Goal: Information Seeking & Learning: Find specific fact

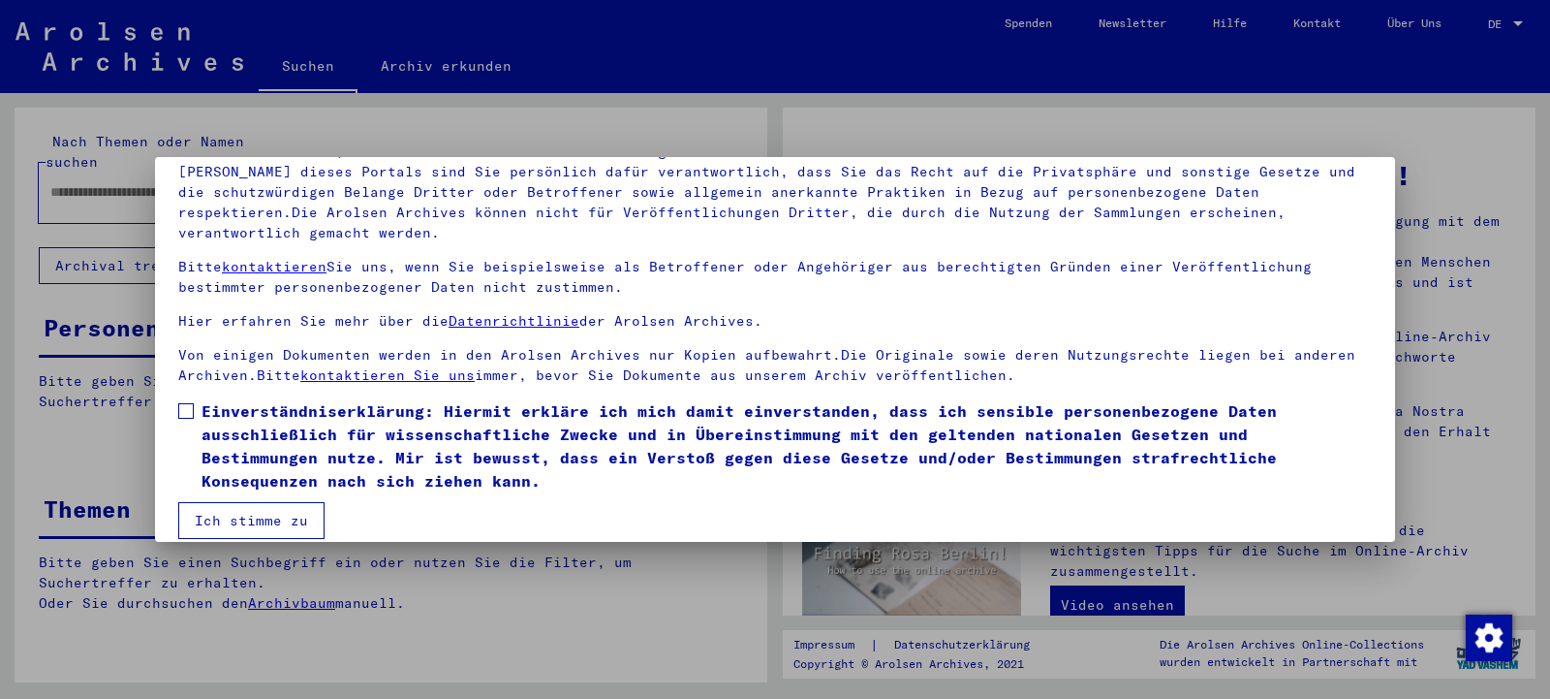
scroll to position [167, 0]
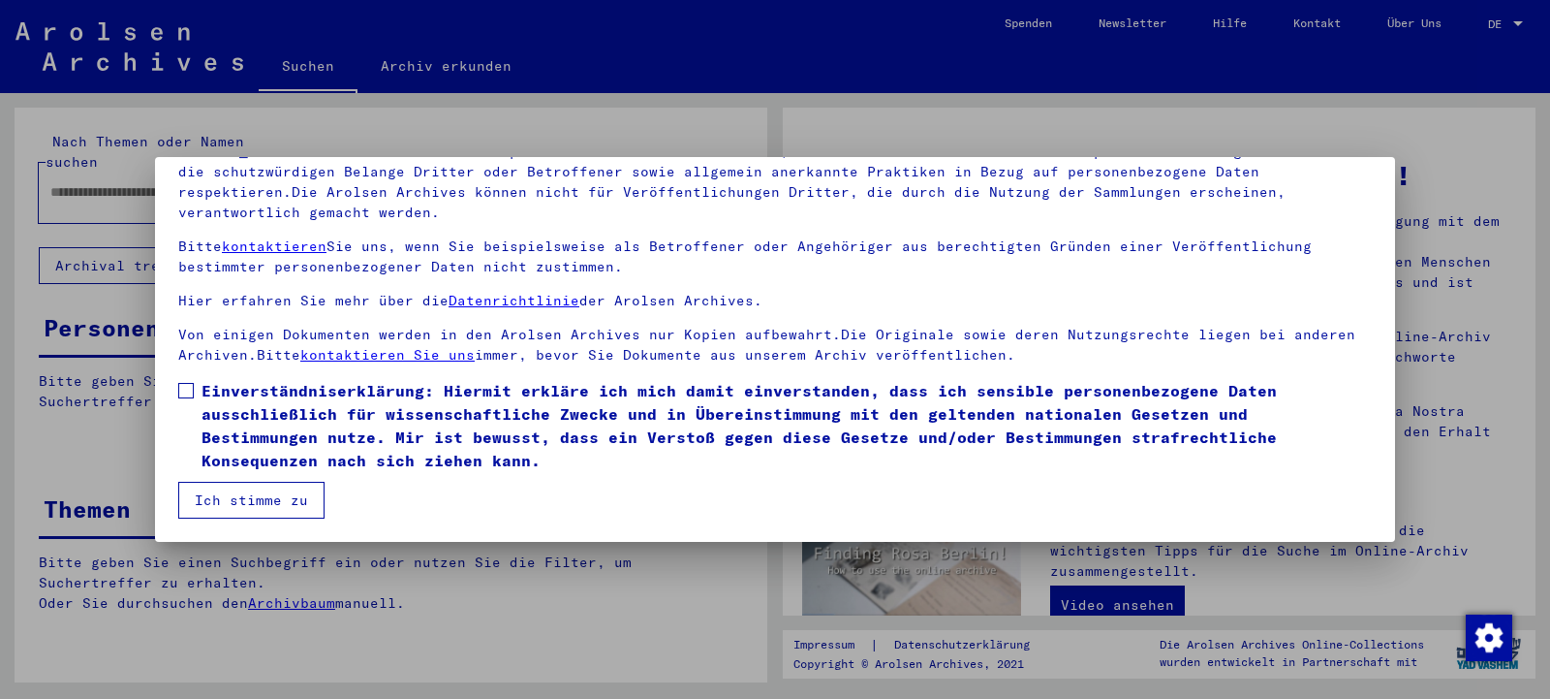
click at [188, 392] on span at bounding box center [186, 391] width 16 height 16
click at [277, 498] on button "Ich stimme zu" at bounding box center [251, 500] width 146 height 37
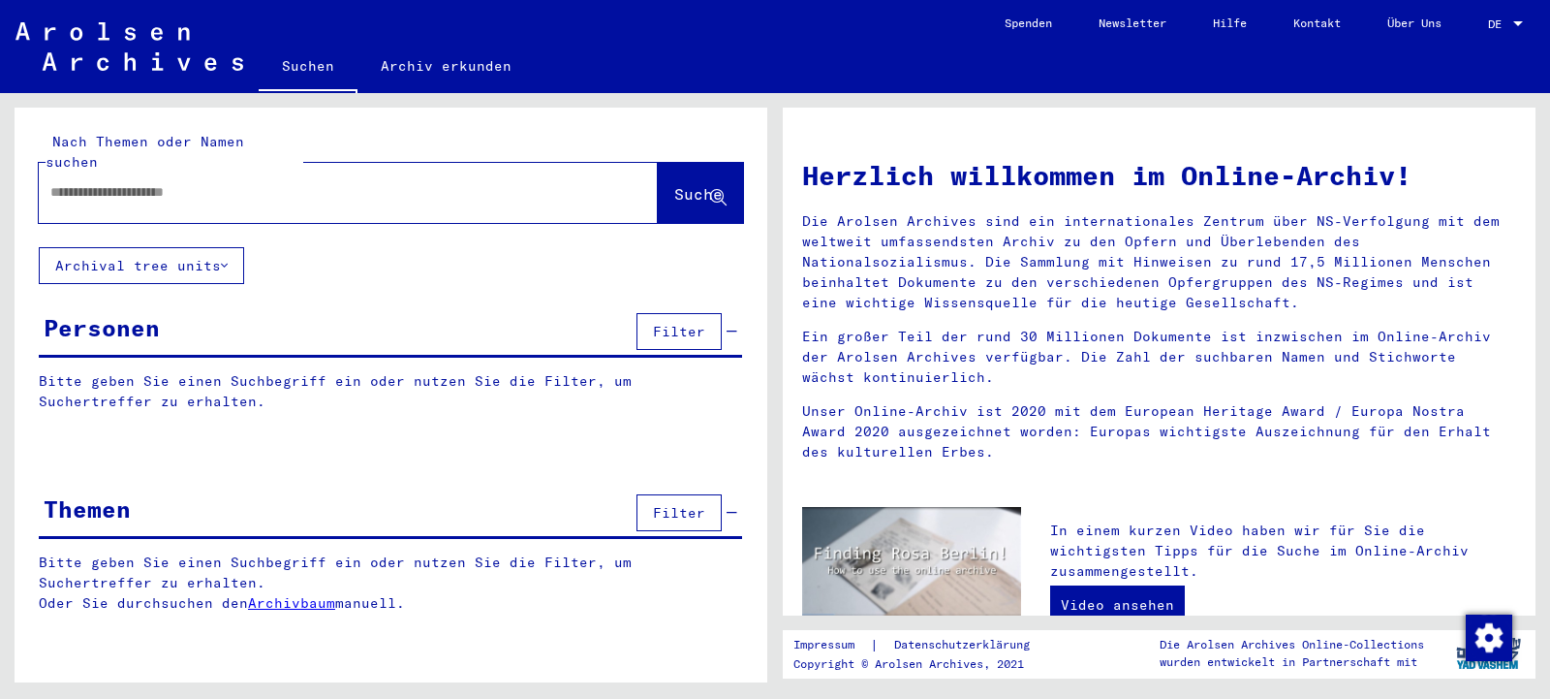
click at [332, 182] on input "text" at bounding box center [324, 192] width 549 height 20
click at [249, 182] on input "text" at bounding box center [324, 192] width 549 height 20
paste input "**********"
click at [674, 184] on span "Suche" at bounding box center [698, 193] width 48 height 19
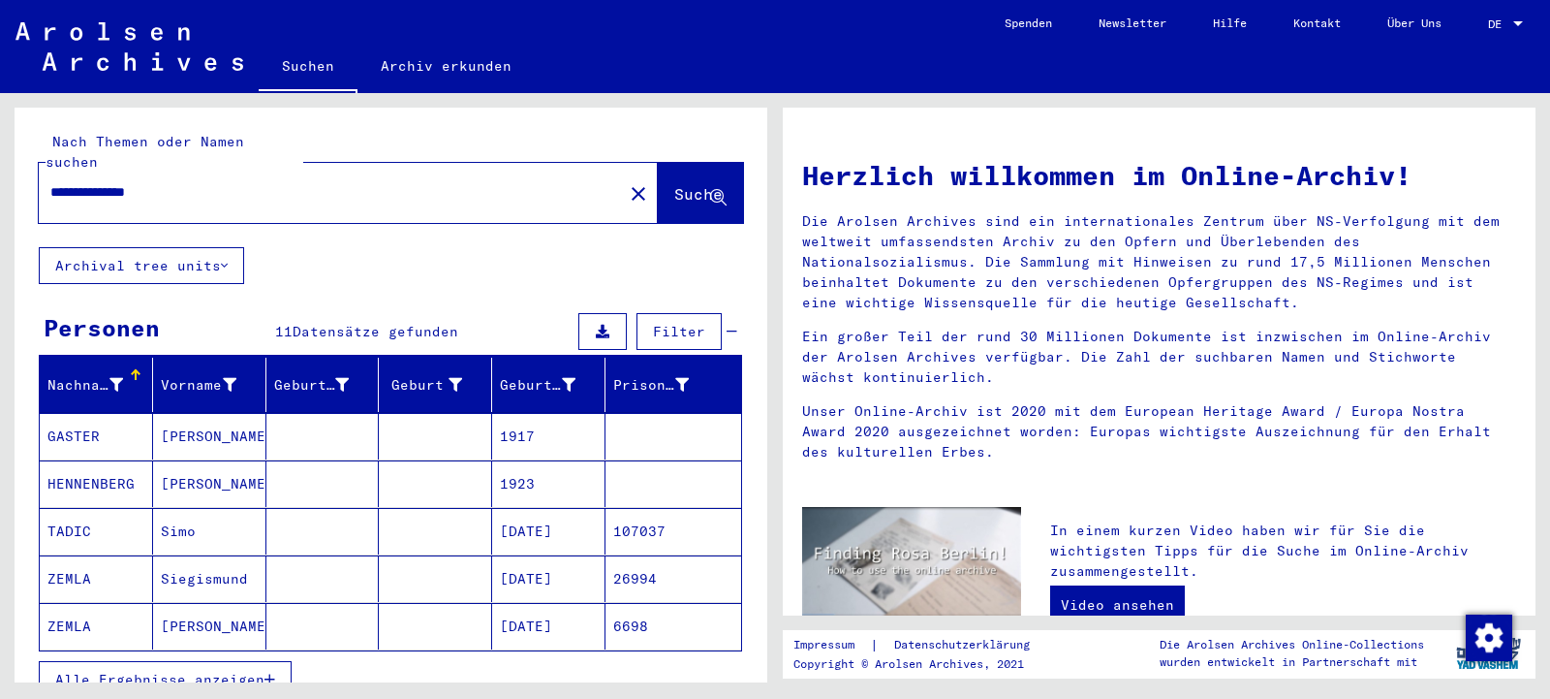
click at [286, 661] on button "Alle Ergebnisse anzeigen" at bounding box center [165, 679] width 253 height 37
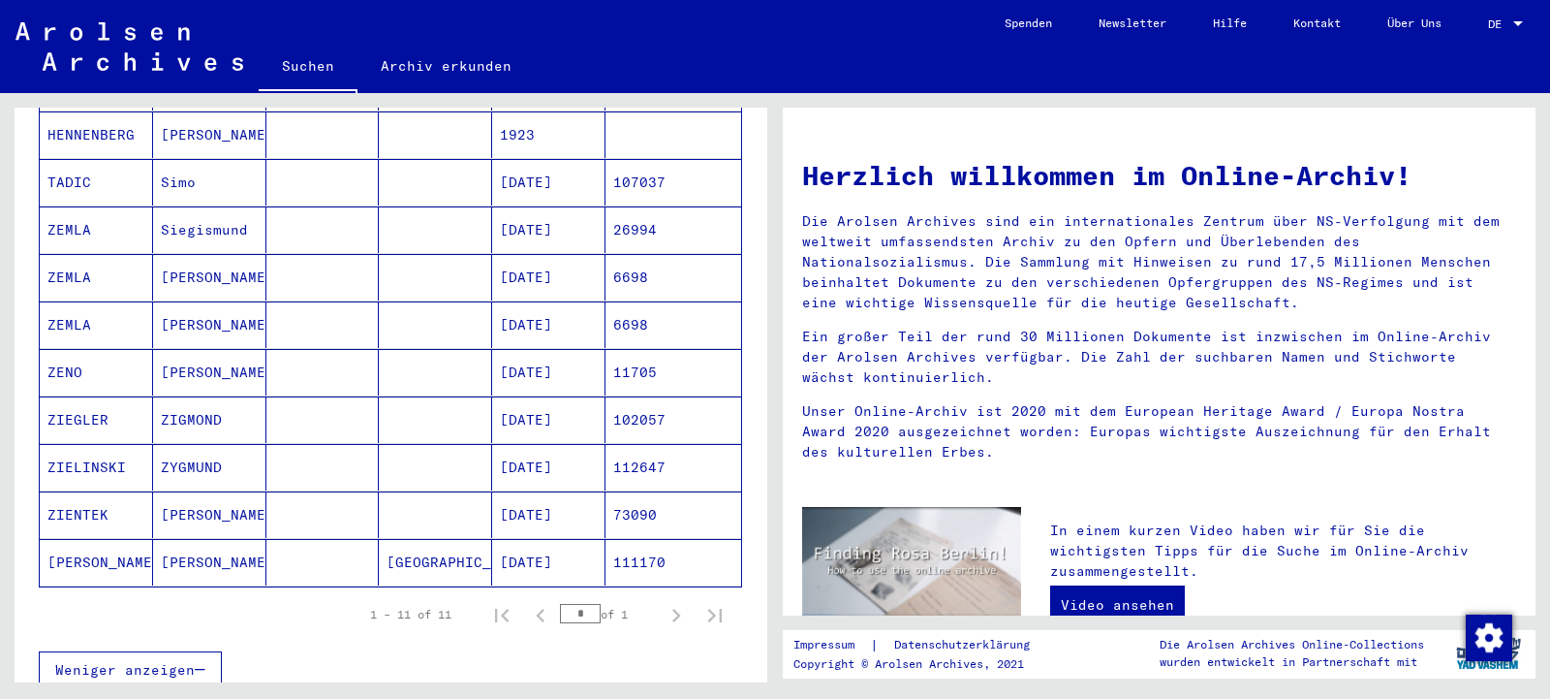
scroll to position [314, 0]
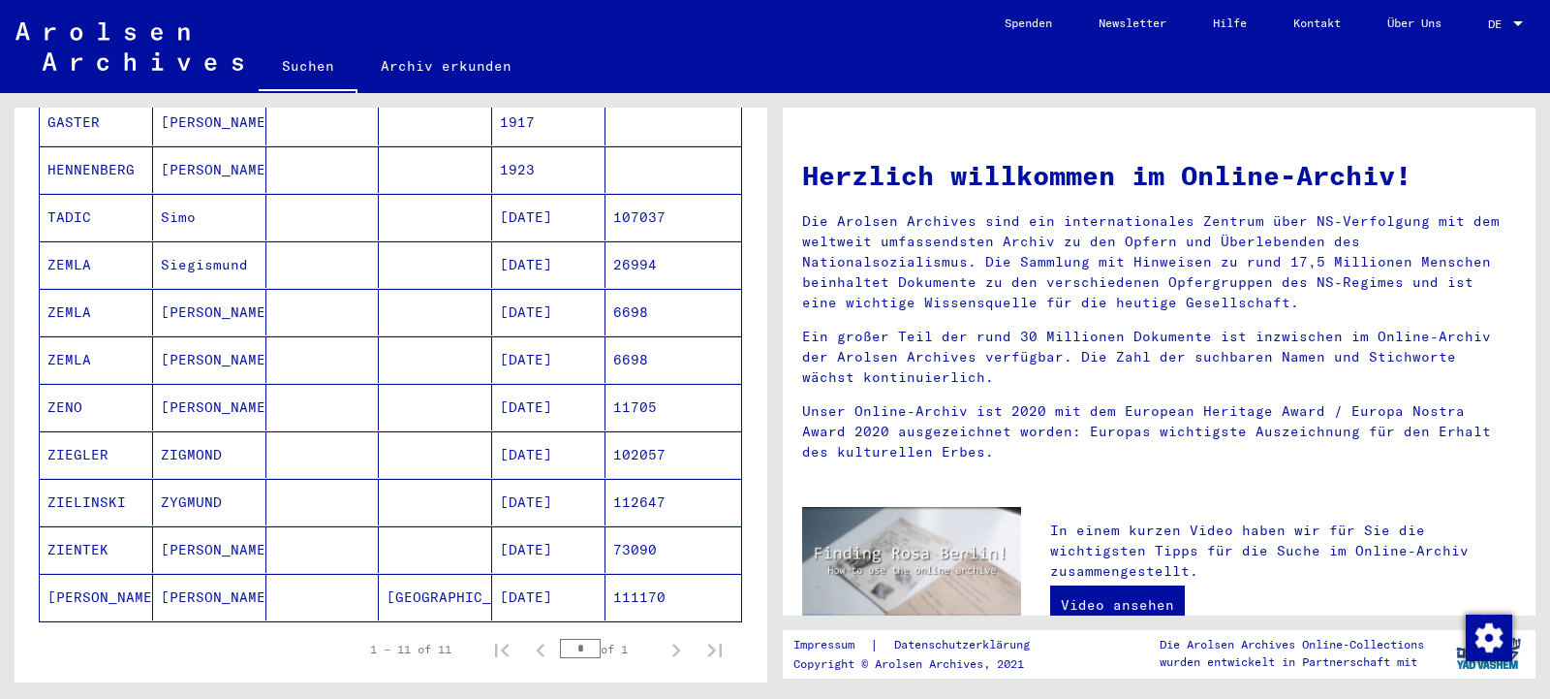
click at [80, 339] on mat-cell "ZEMLA" at bounding box center [96, 359] width 113 height 47
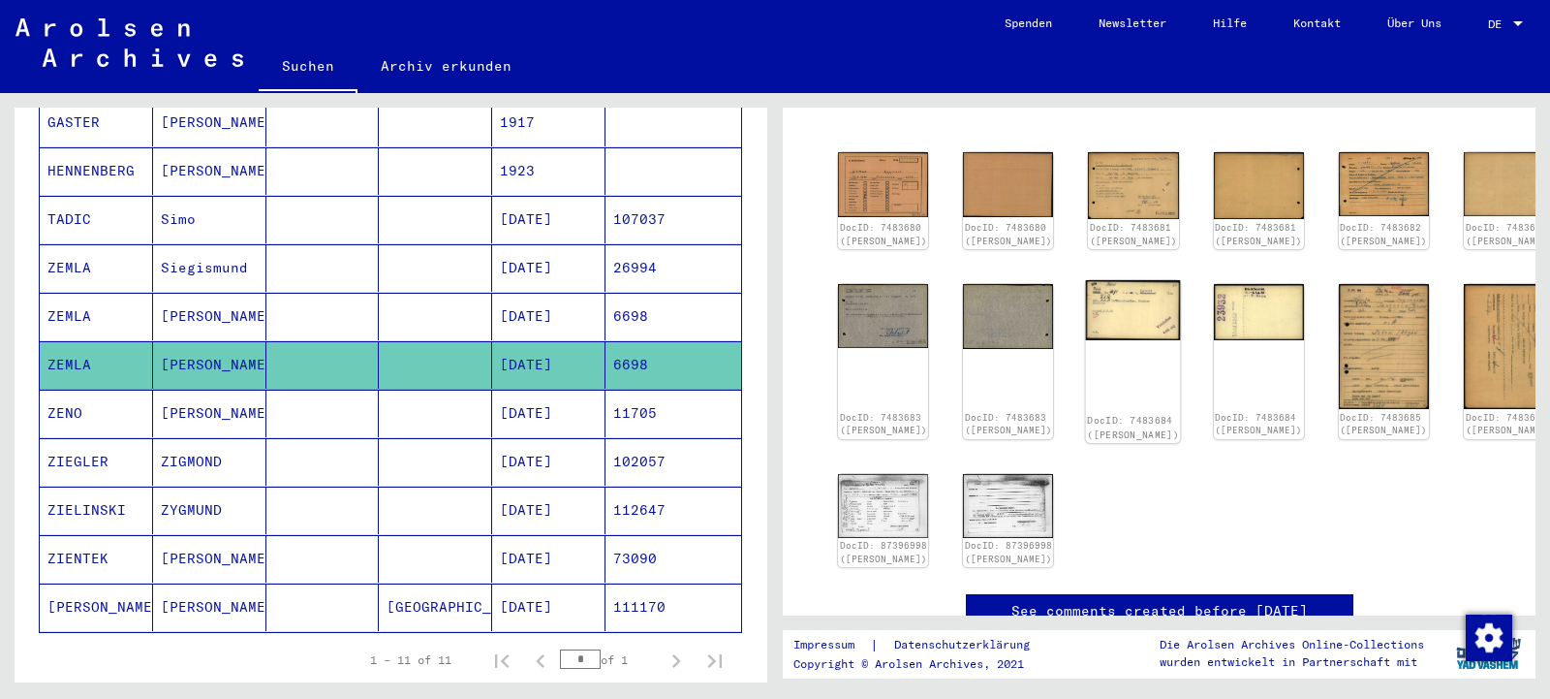
scroll to position [209, 0]
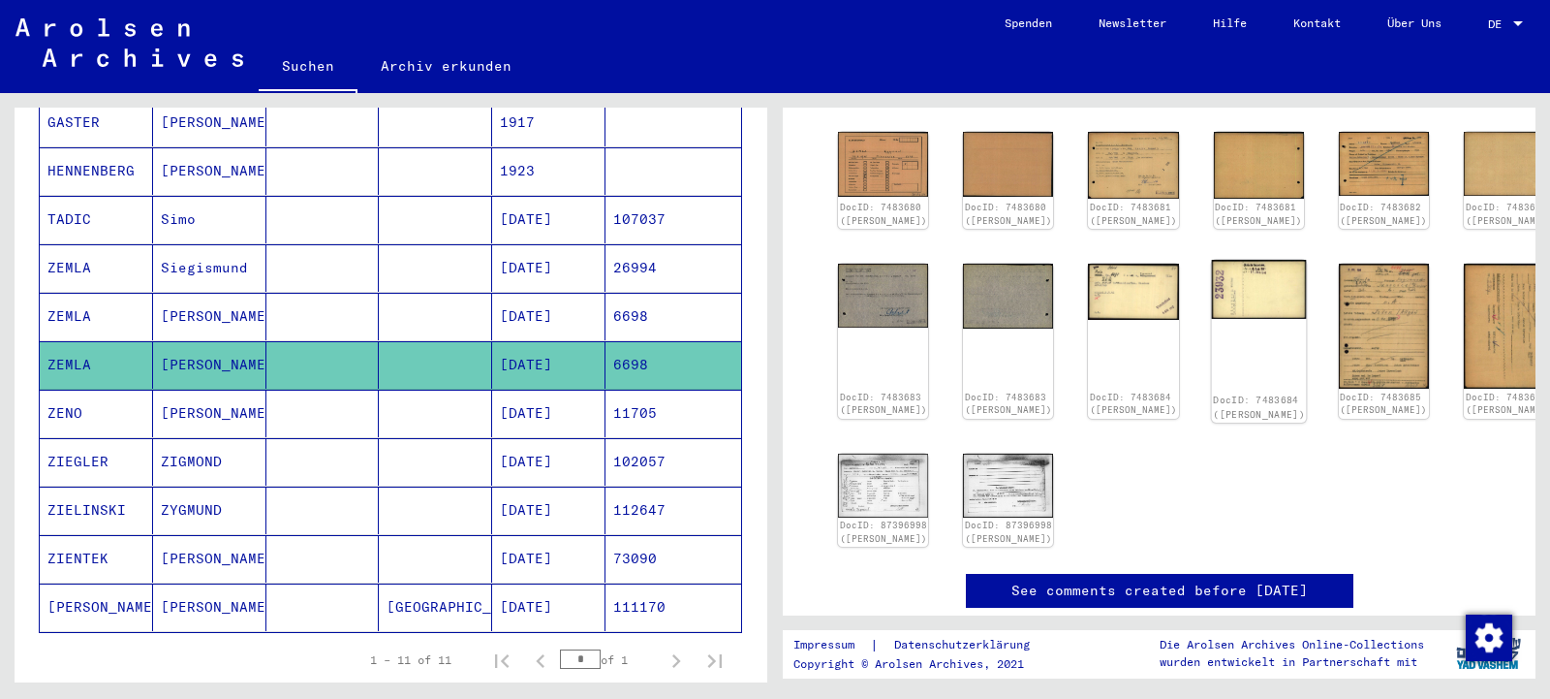
click at [1211, 309] on img at bounding box center [1258, 289] width 95 height 59
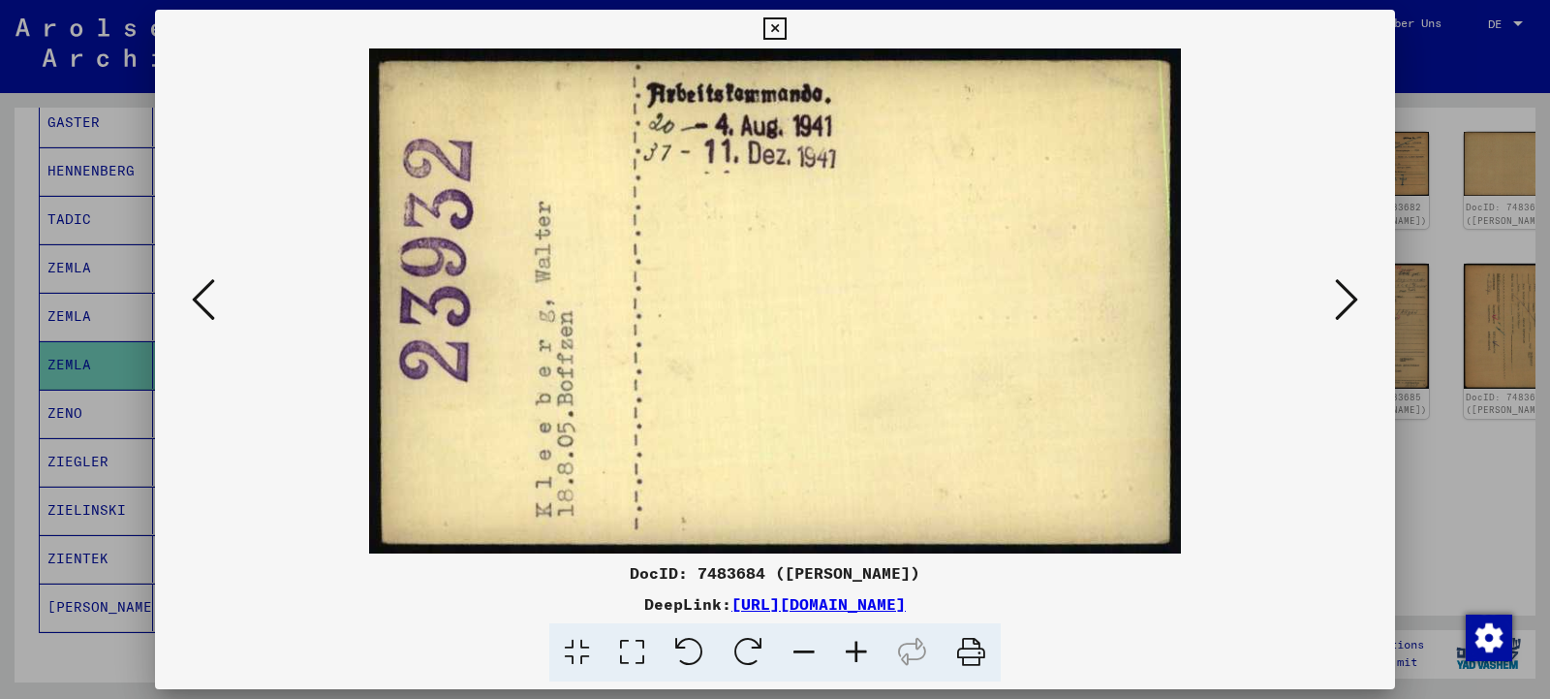
click at [745, 657] on icon at bounding box center [748, 652] width 59 height 59
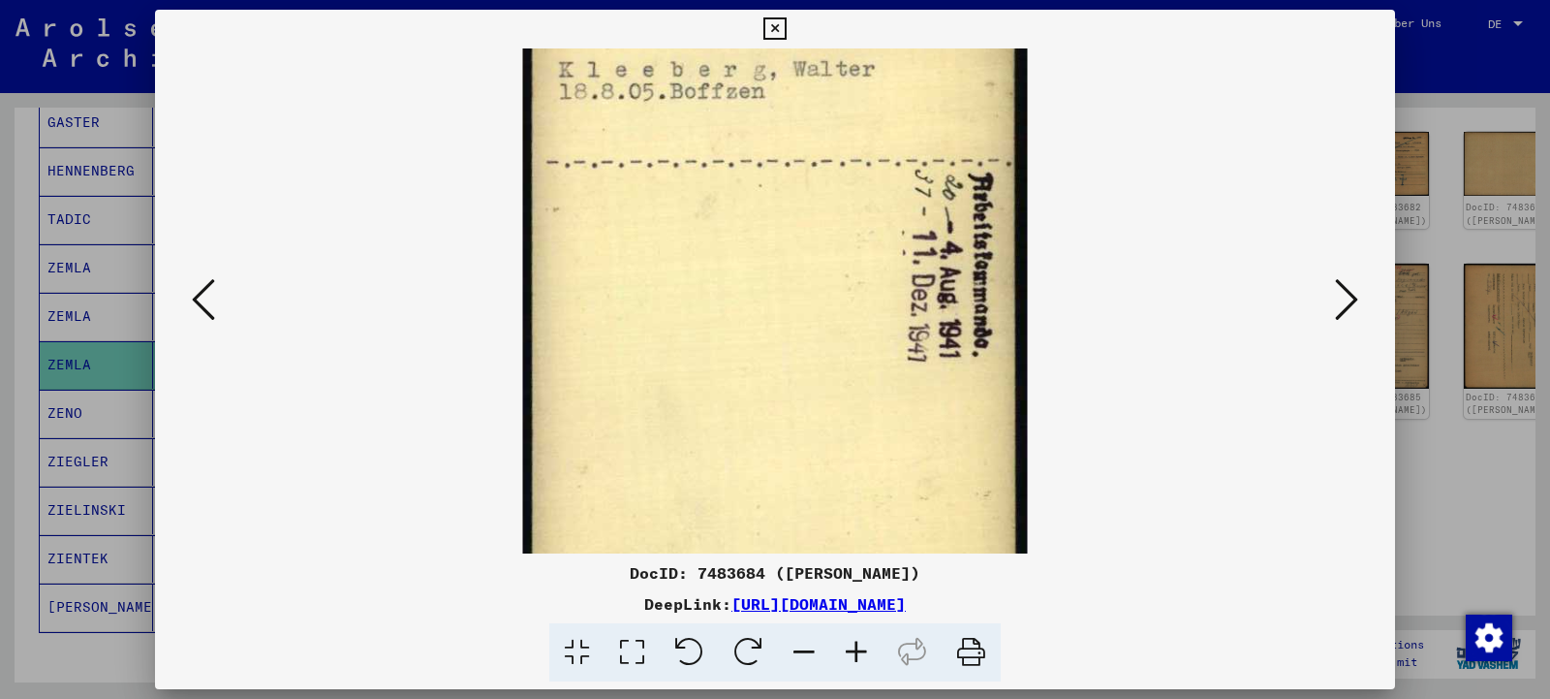
drag, startPoint x: 714, startPoint y: 219, endPoint x: 747, endPoint y: 385, distance: 168.9
click at [747, 385] on img at bounding box center [775, 300] width 505 height 1109
click at [796, 652] on icon at bounding box center [804, 652] width 52 height 59
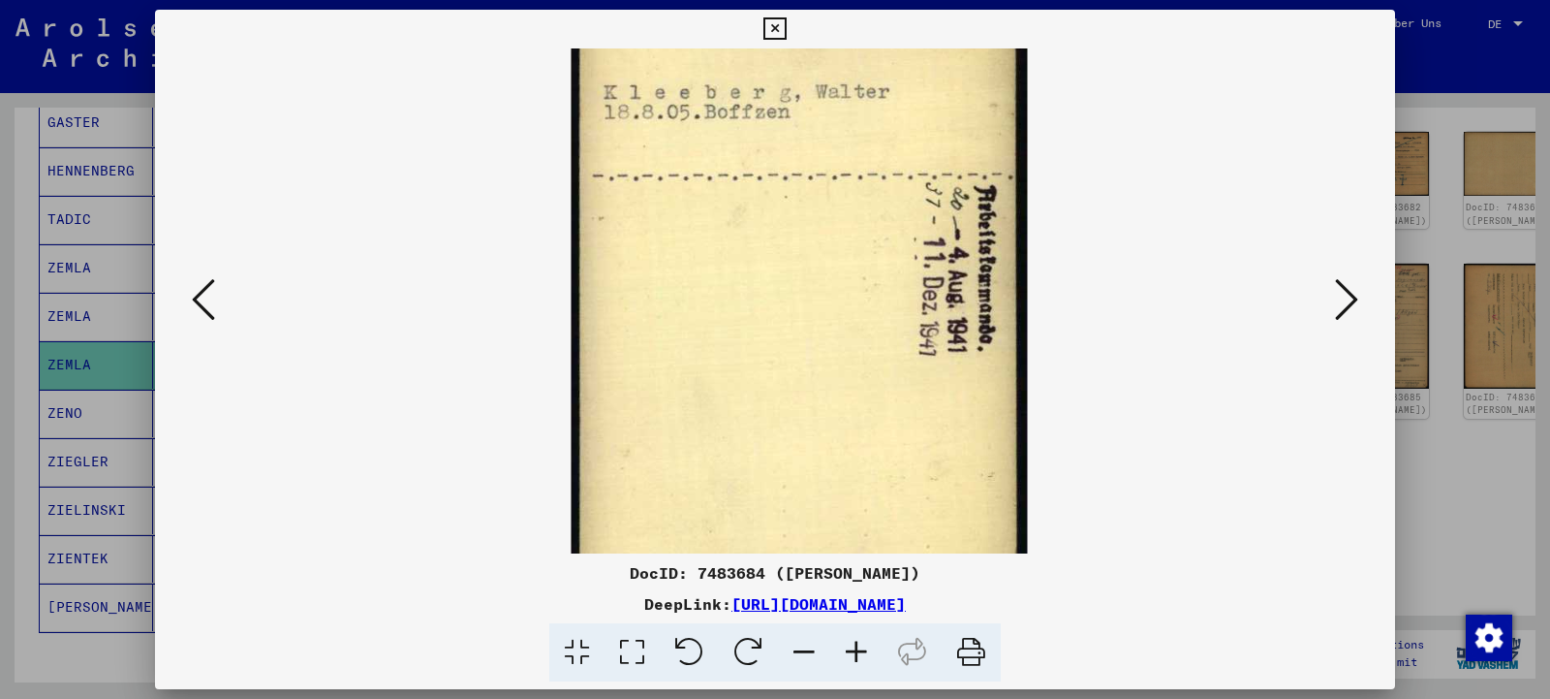
click at [796, 652] on icon at bounding box center [804, 652] width 52 height 59
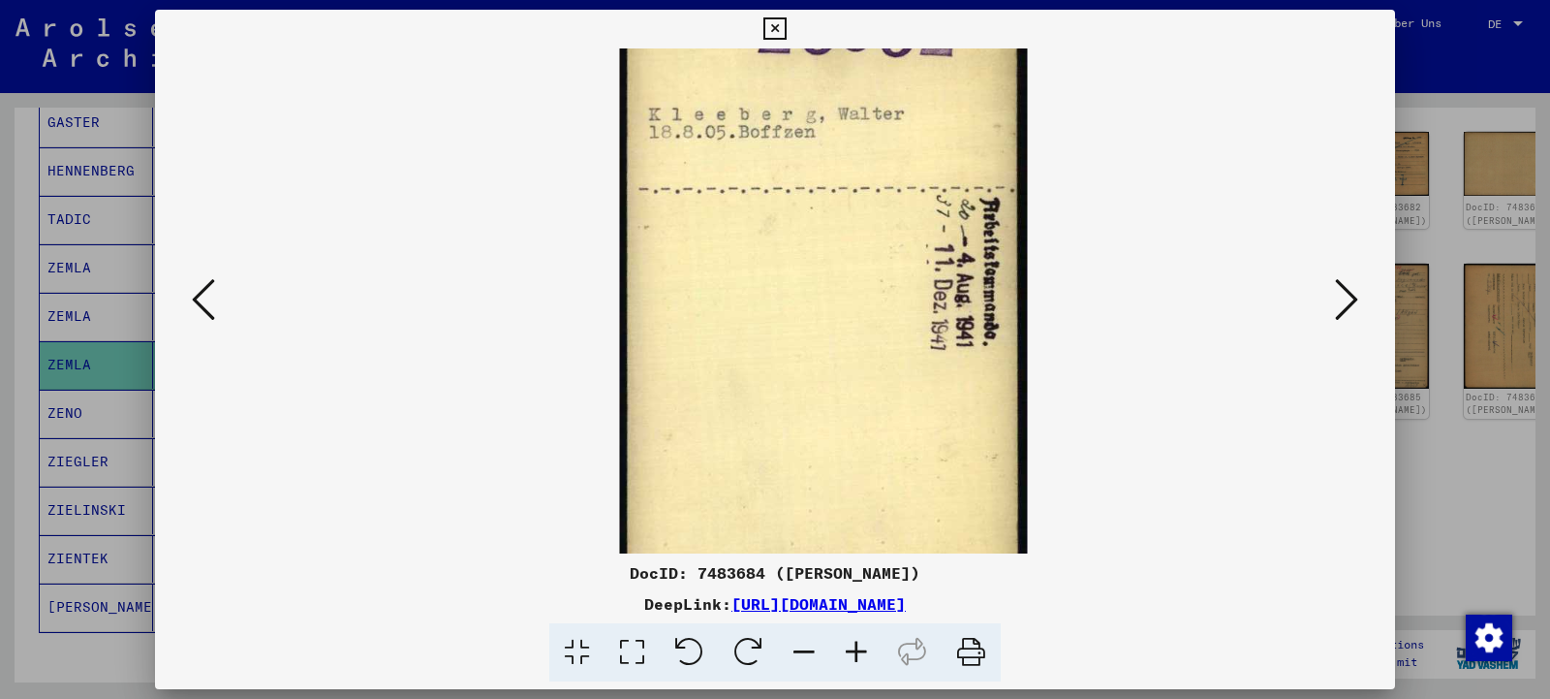
click at [796, 652] on icon at bounding box center [804, 652] width 52 height 59
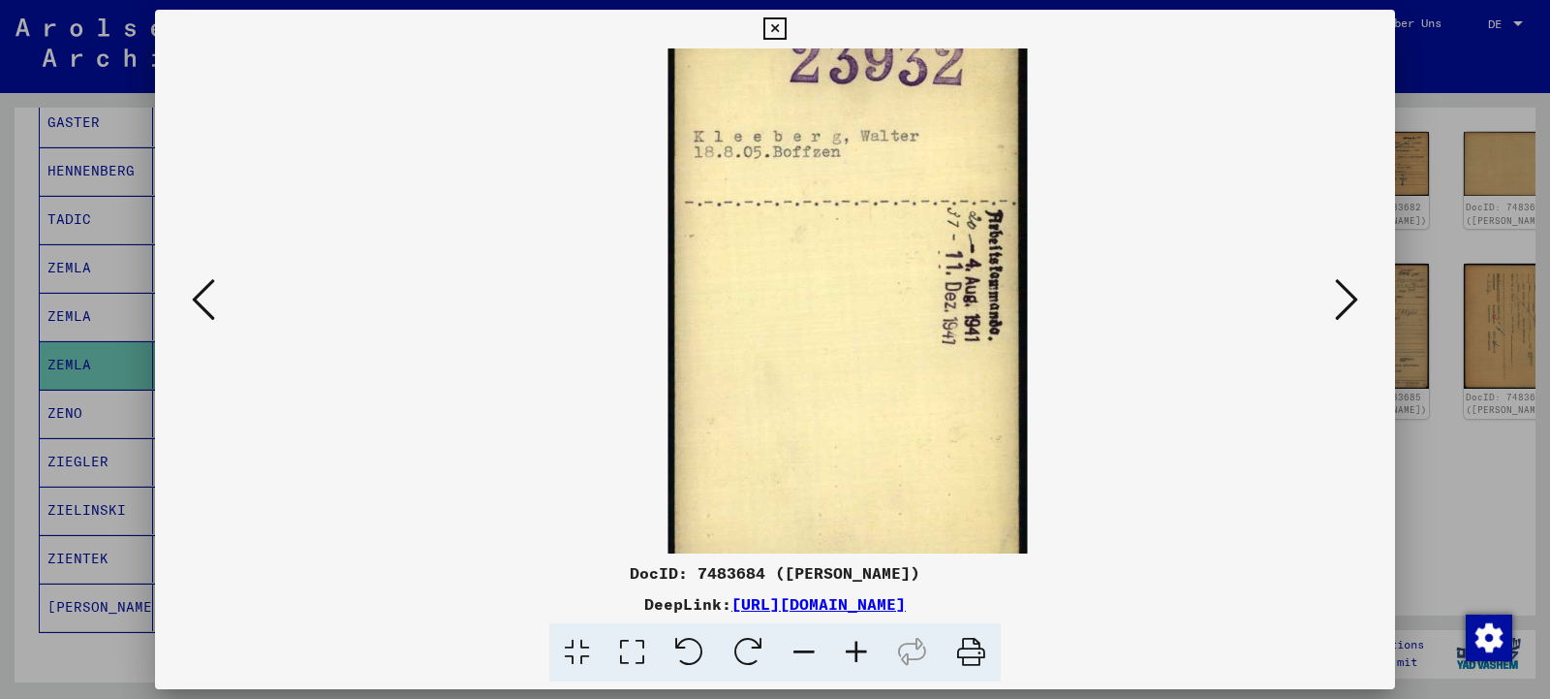
click at [796, 652] on icon at bounding box center [804, 652] width 52 height 59
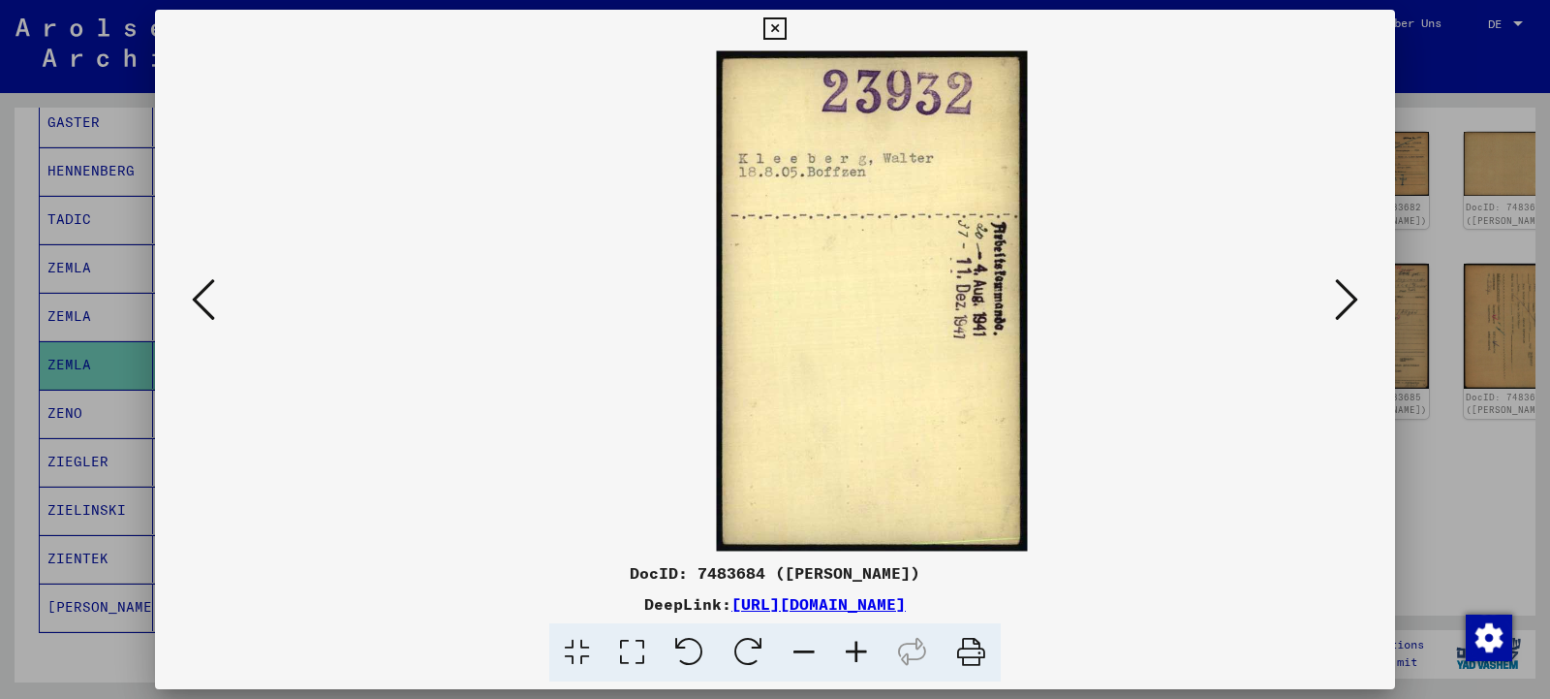
click at [796, 652] on icon at bounding box center [804, 652] width 52 height 59
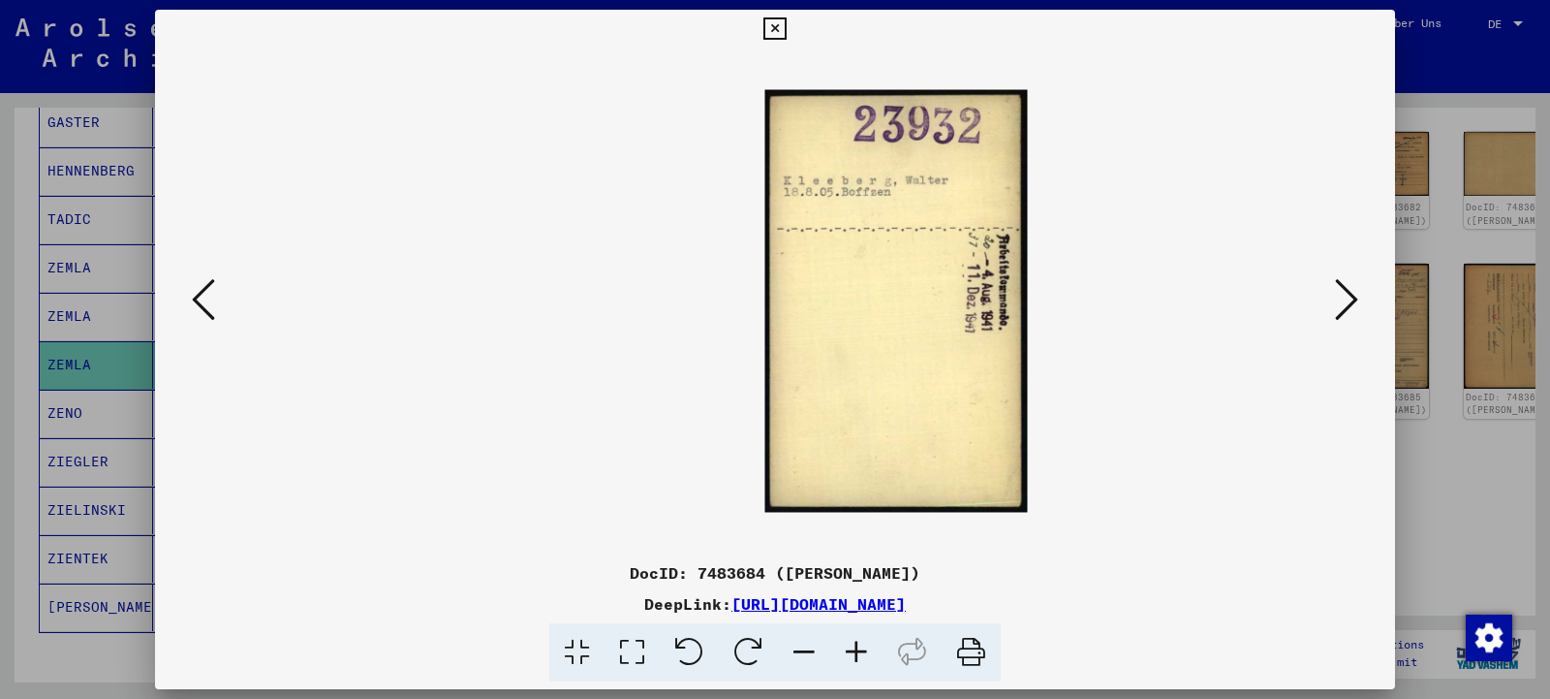
click at [862, 642] on icon at bounding box center [856, 652] width 52 height 59
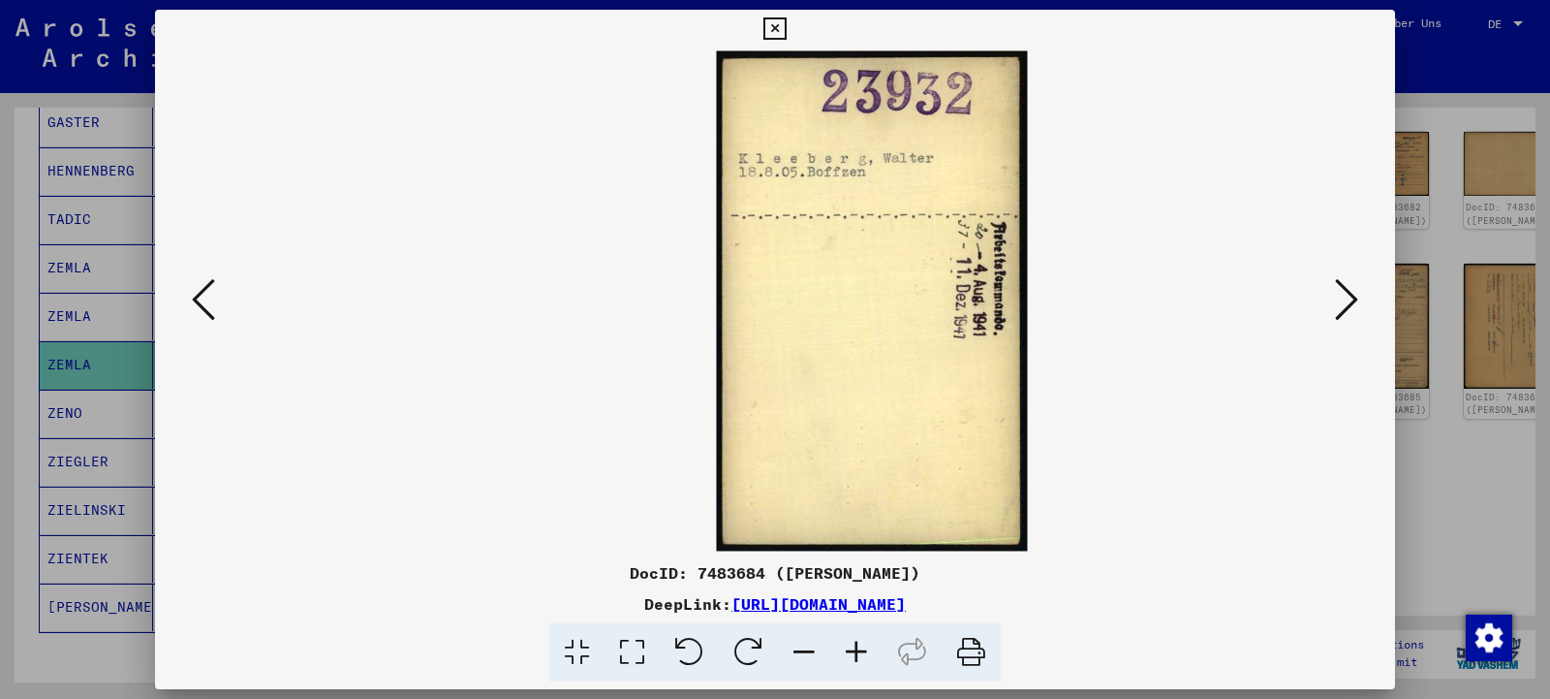
click at [862, 642] on icon at bounding box center [856, 652] width 52 height 59
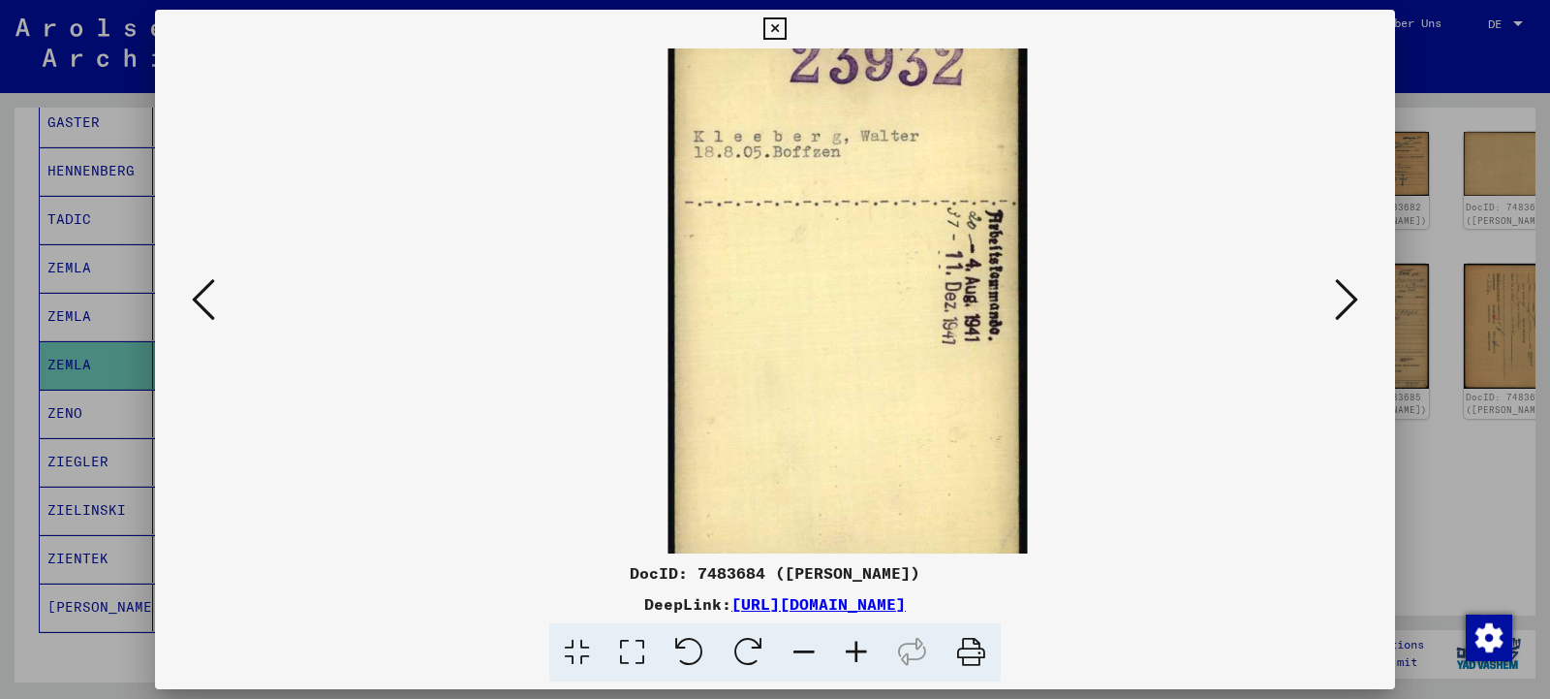
click at [862, 642] on icon at bounding box center [856, 652] width 52 height 59
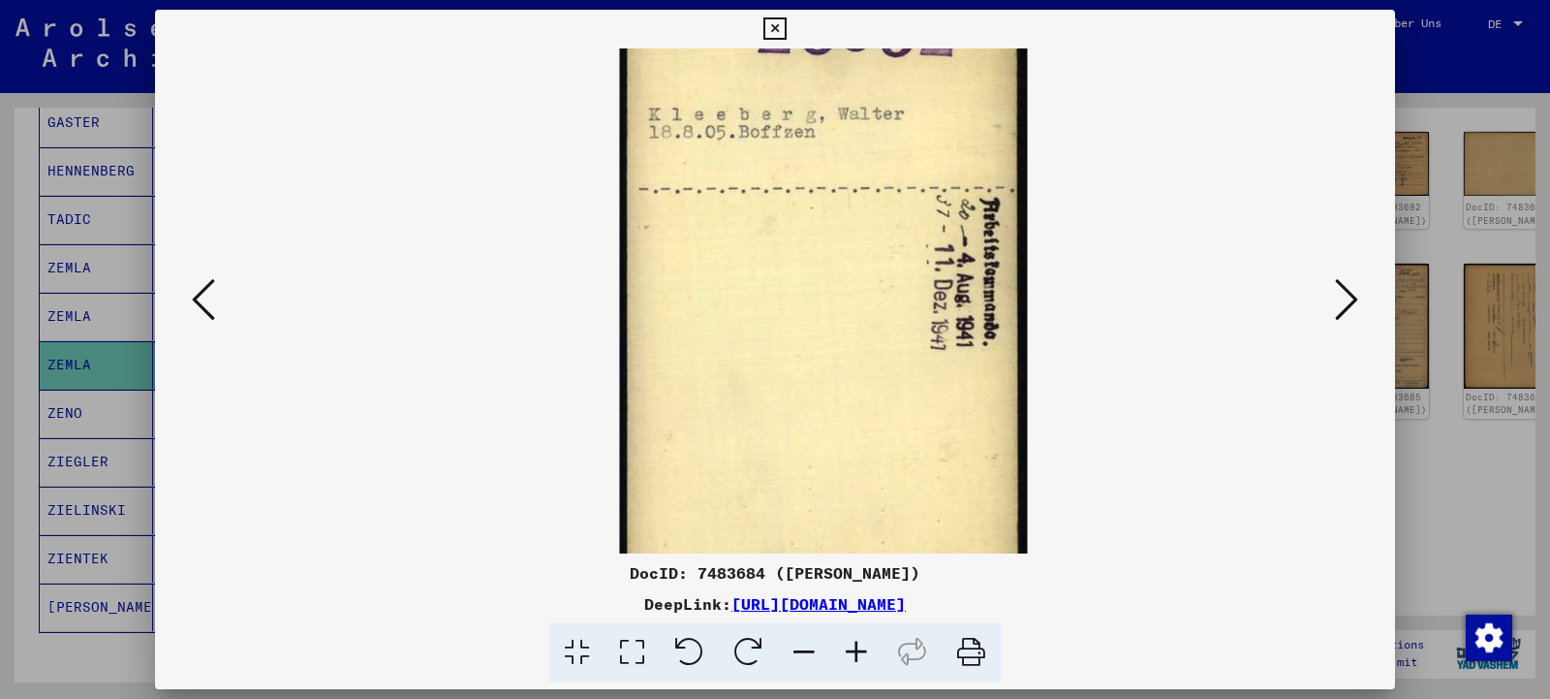
click at [862, 642] on icon at bounding box center [856, 652] width 52 height 59
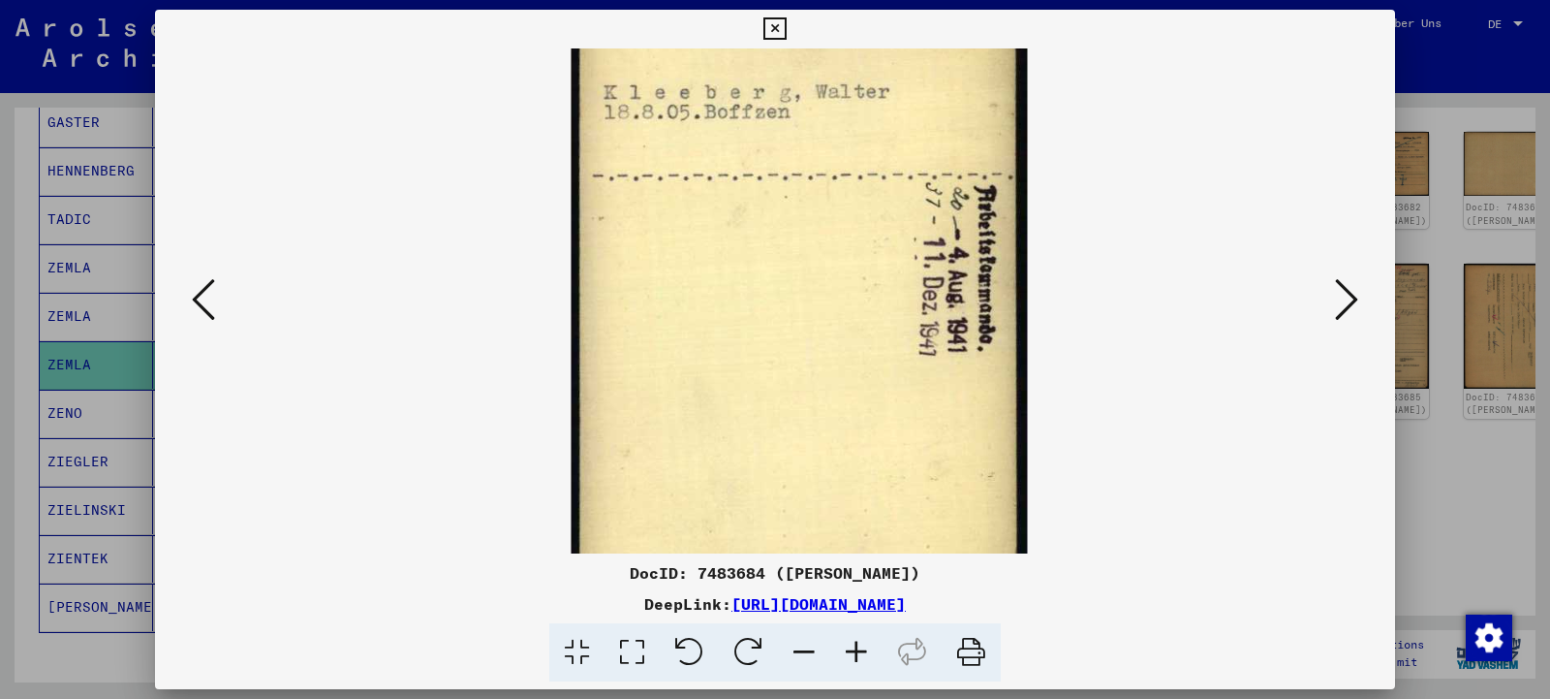
drag, startPoint x: 1116, startPoint y: 605, endPoint x: 1010, endPoint y: 614, distance: 107.0
click at [538, 606] on div "DeepLink: [URL][DOMAIN_NAME]" at bounding box center [775, 603] width 1240 height 23
copy link "[URL][DOMAIN_NAME]"
click at [1346, 311] on icon at bounding box center [1346, 299] width 23 height 47
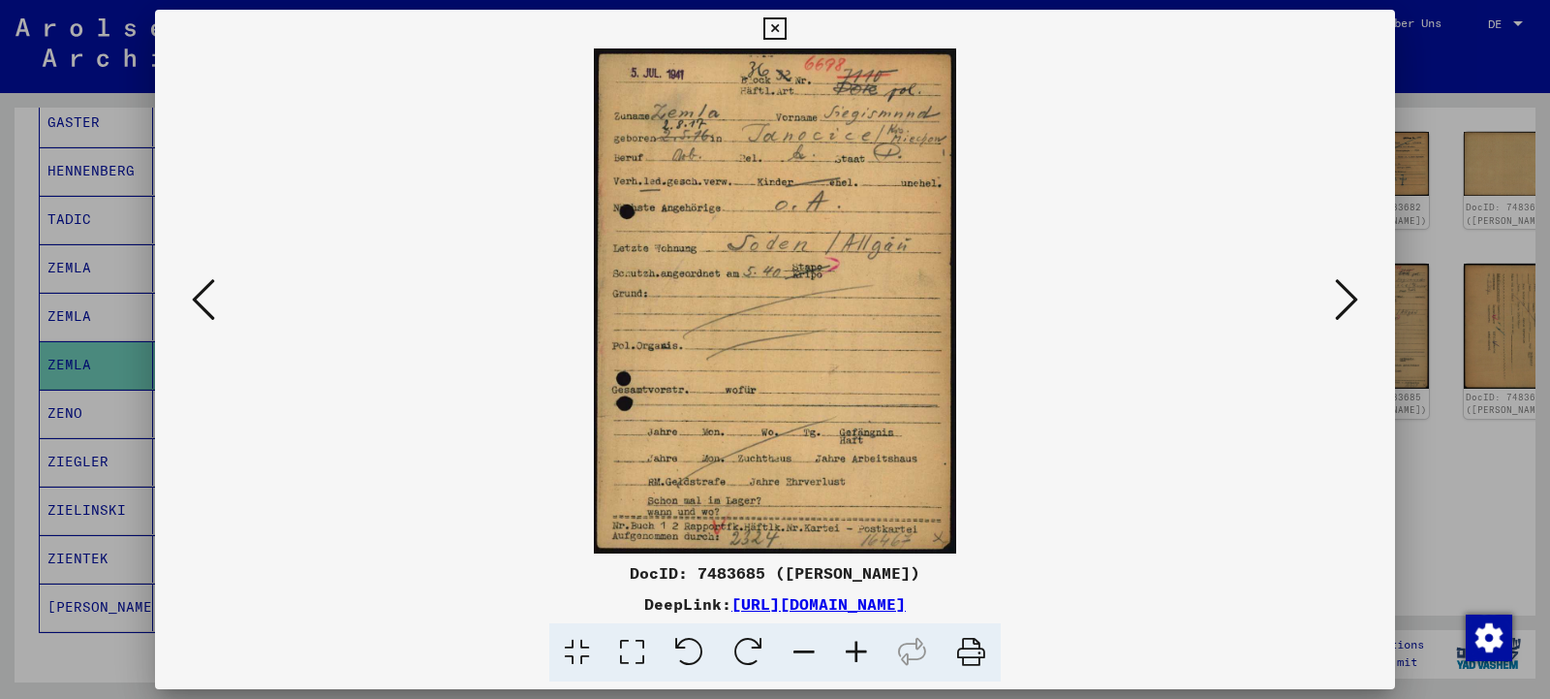
click at [198, 310] on icon at bounding box center [203, 299] width 23 height 47
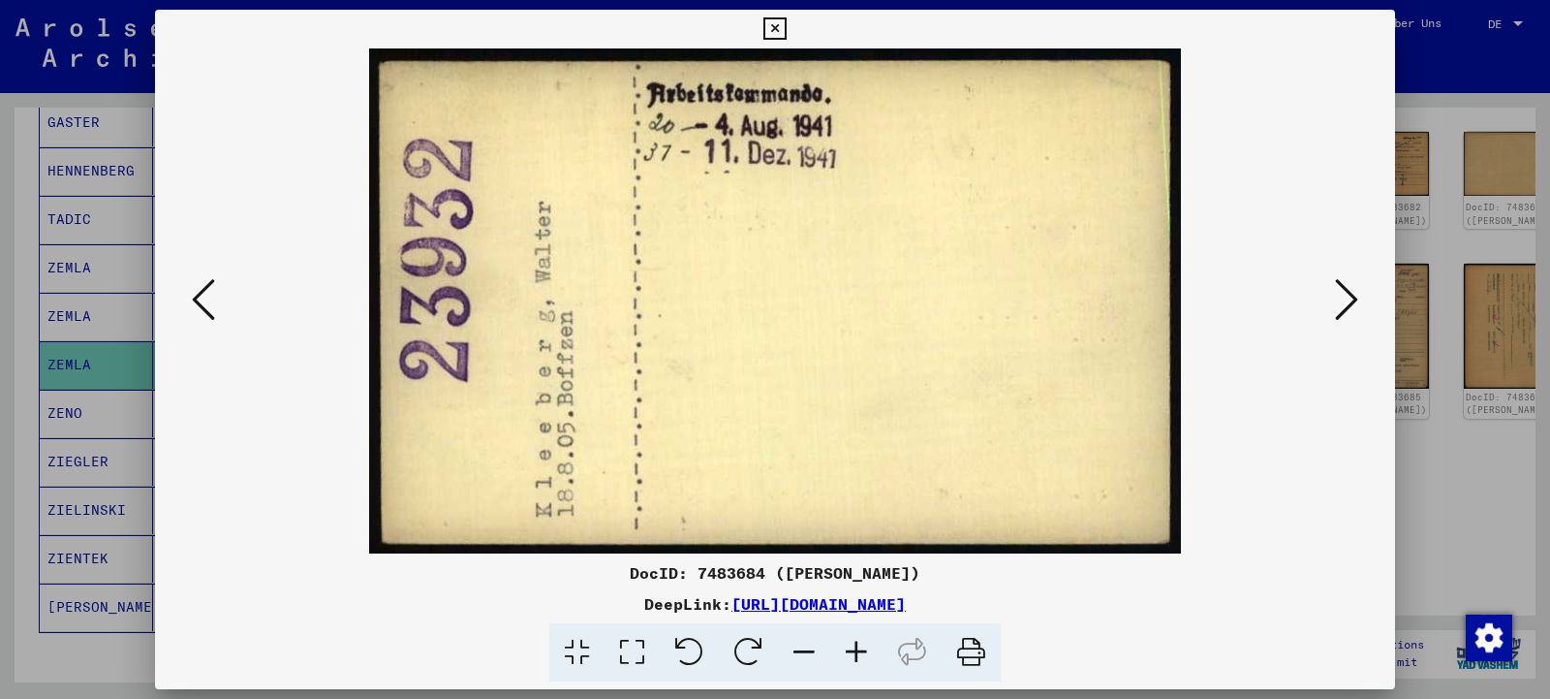
click at [198, 310] on icon at bounding box center [203, 299] width 23 height 47
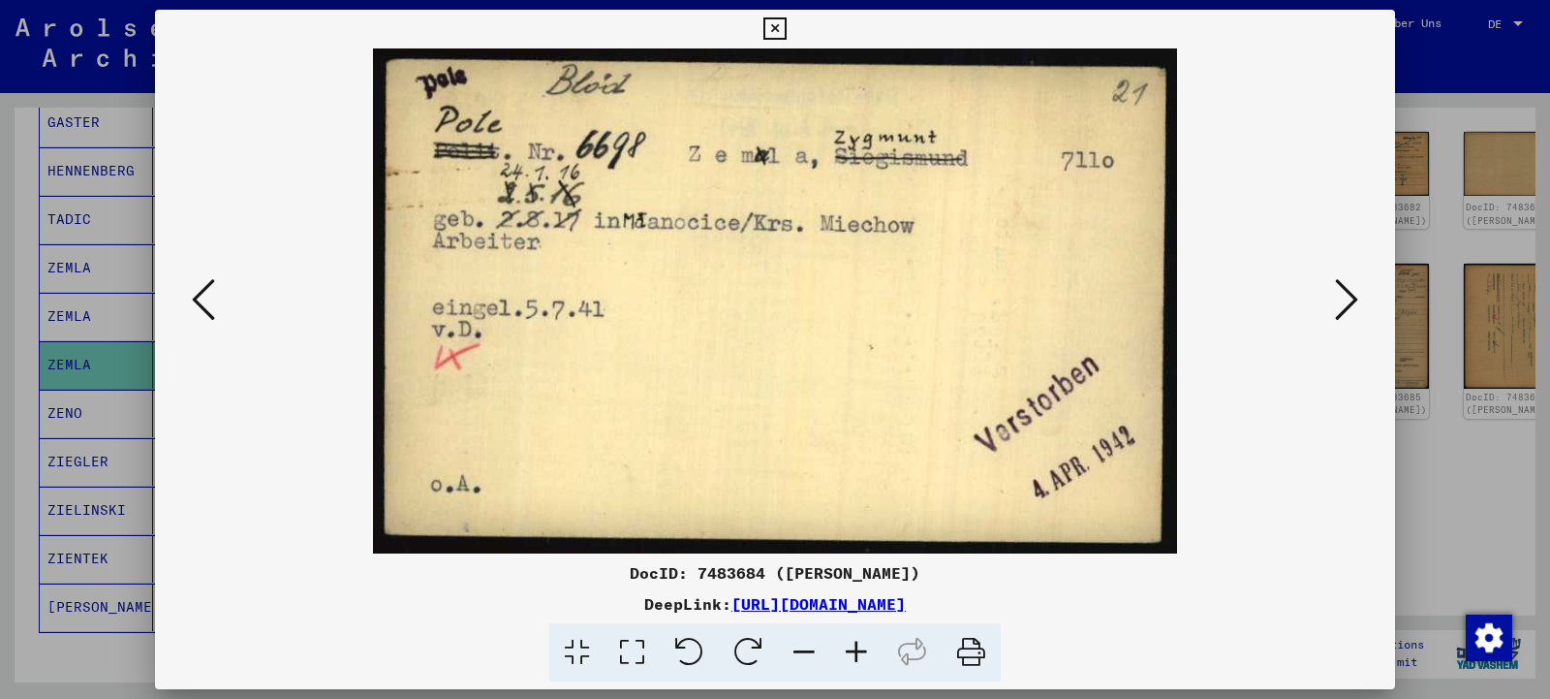
click at [1343, 304] on icon at bounding box center [1346, 299] width 23 height 47
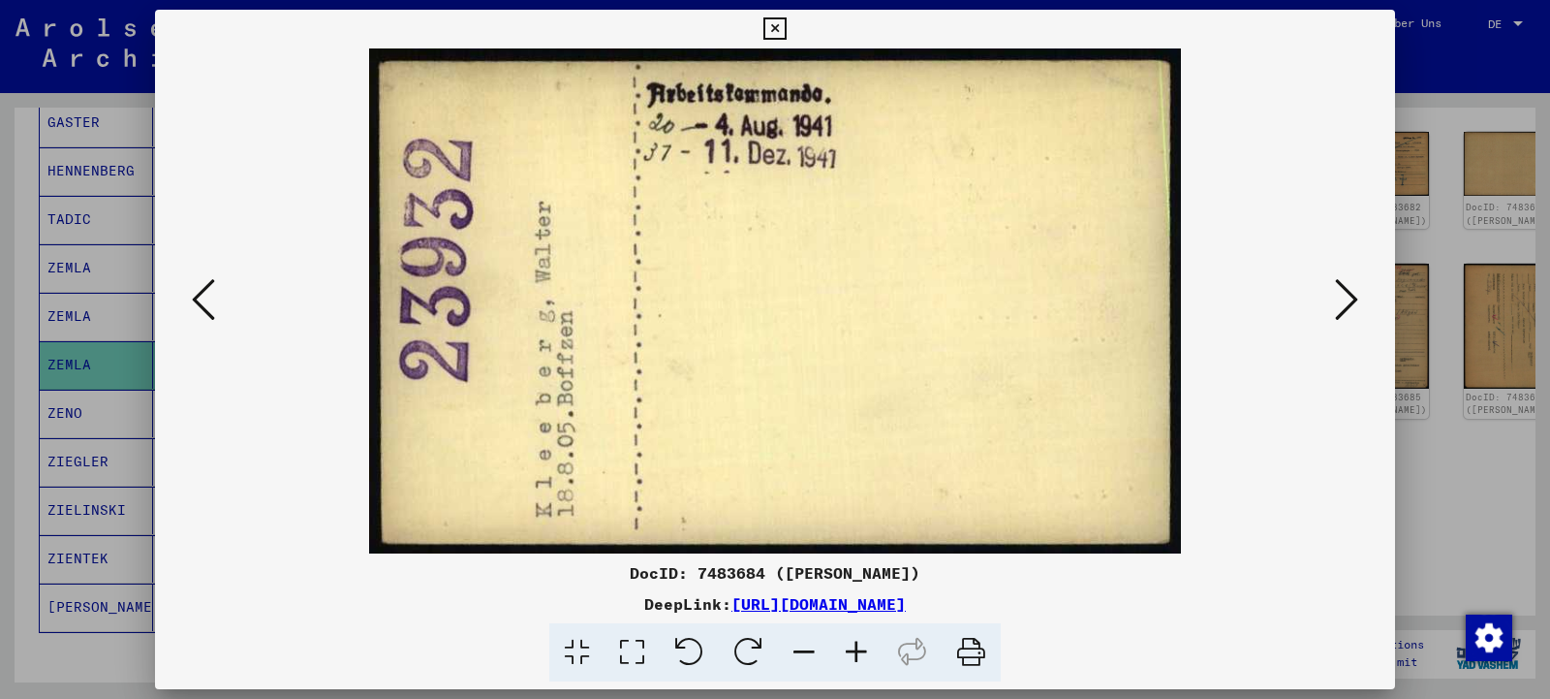
click at [203, 308] on icon at bounding box center [203, 299] width 23 height 47
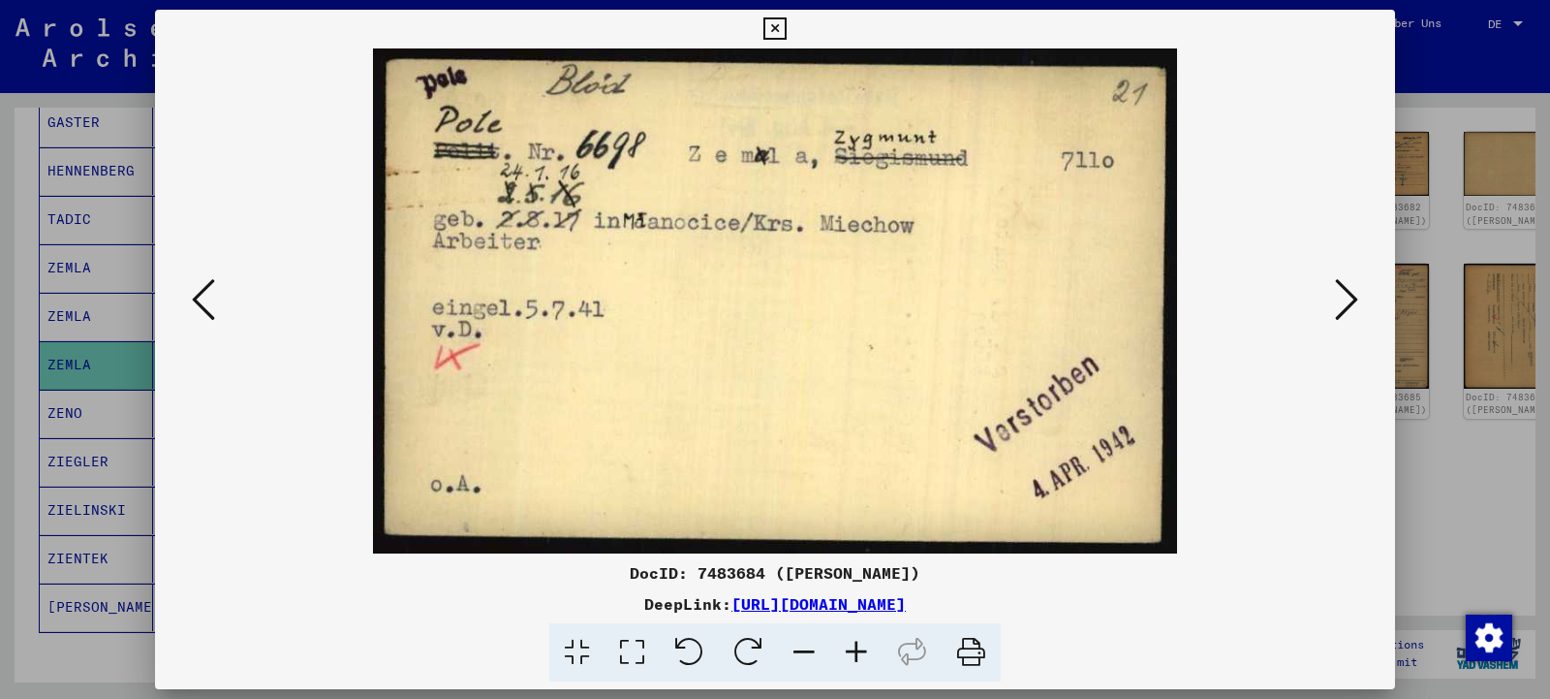
click at [203, 308] on icon at bounding box center [203, 299] width 23 height 47
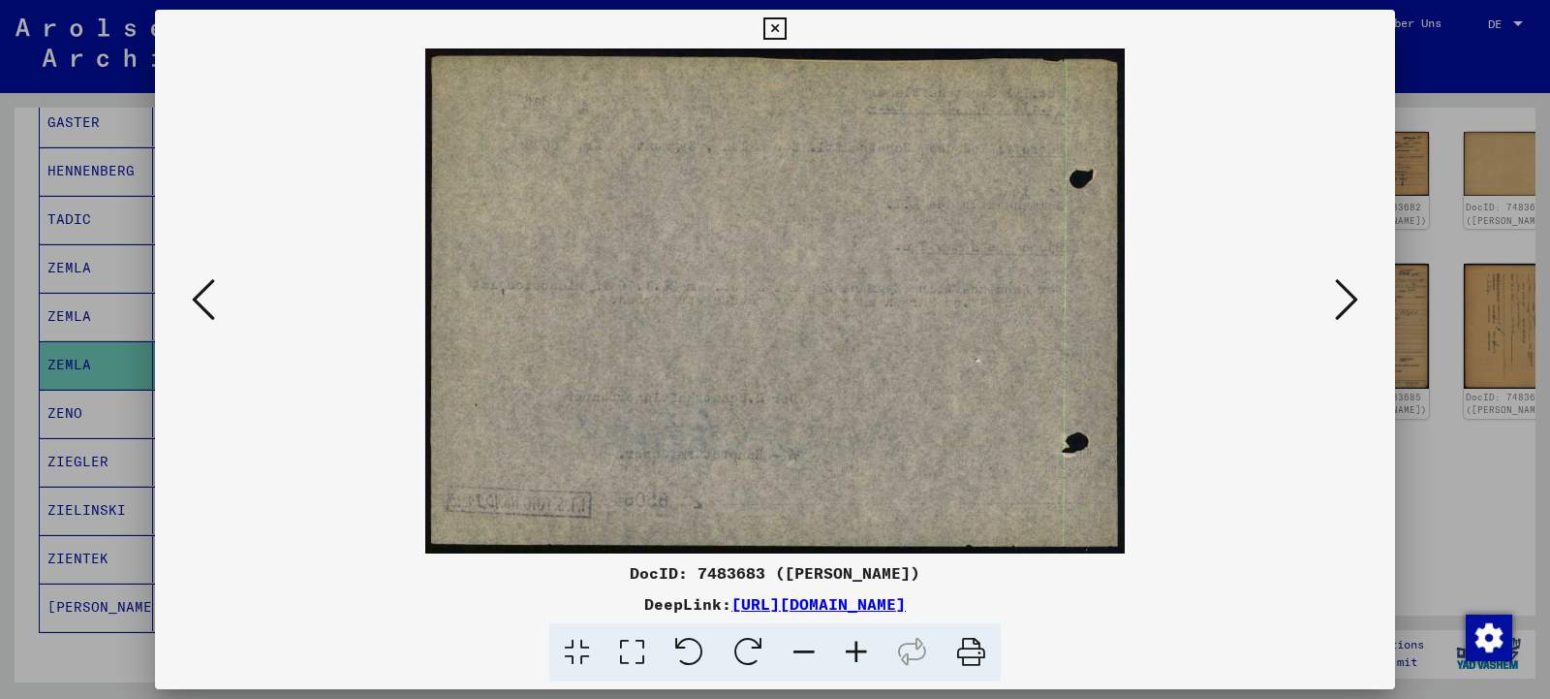
click at [1344, 315] on icon at bounding box center [1346, 299] width 23 height 47
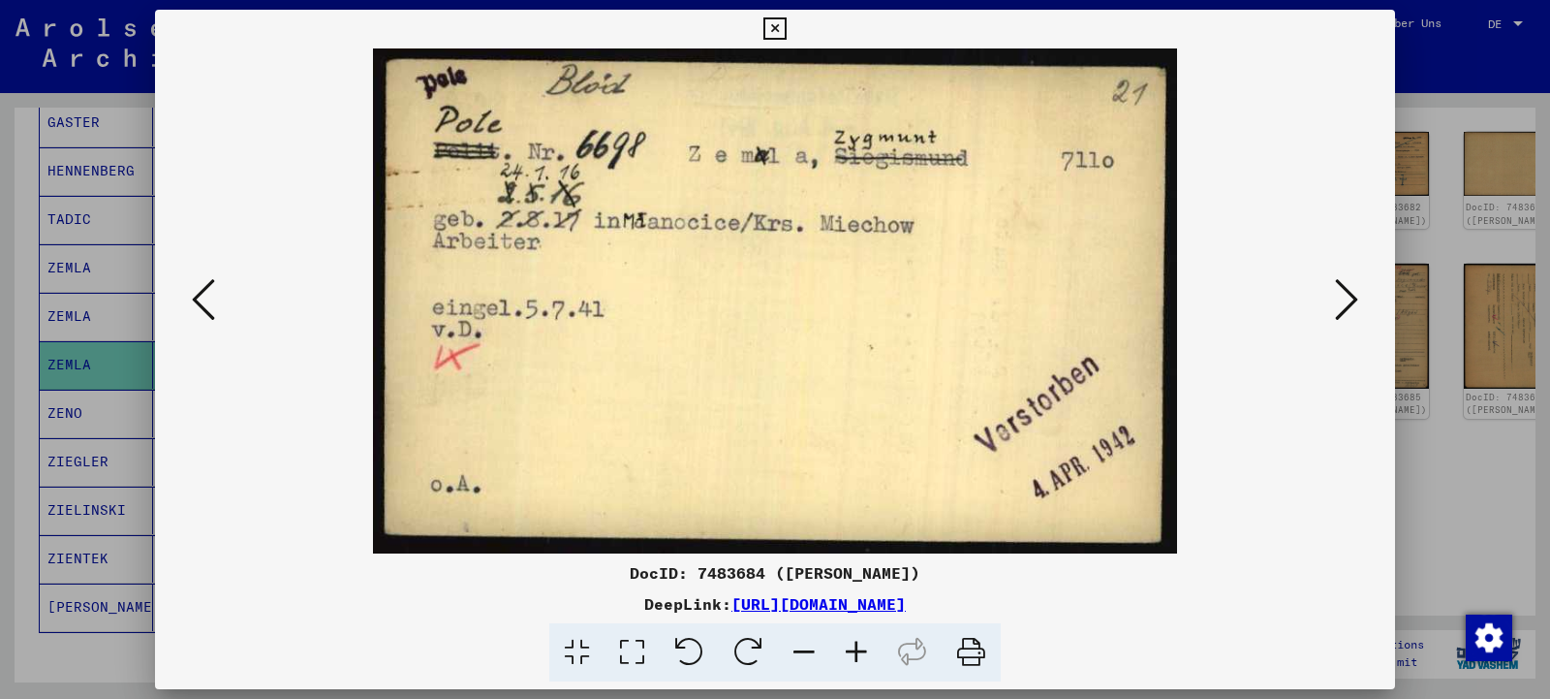
click at [1345, 310] on icon at bounding box center [1346, 299] width 23 height 47
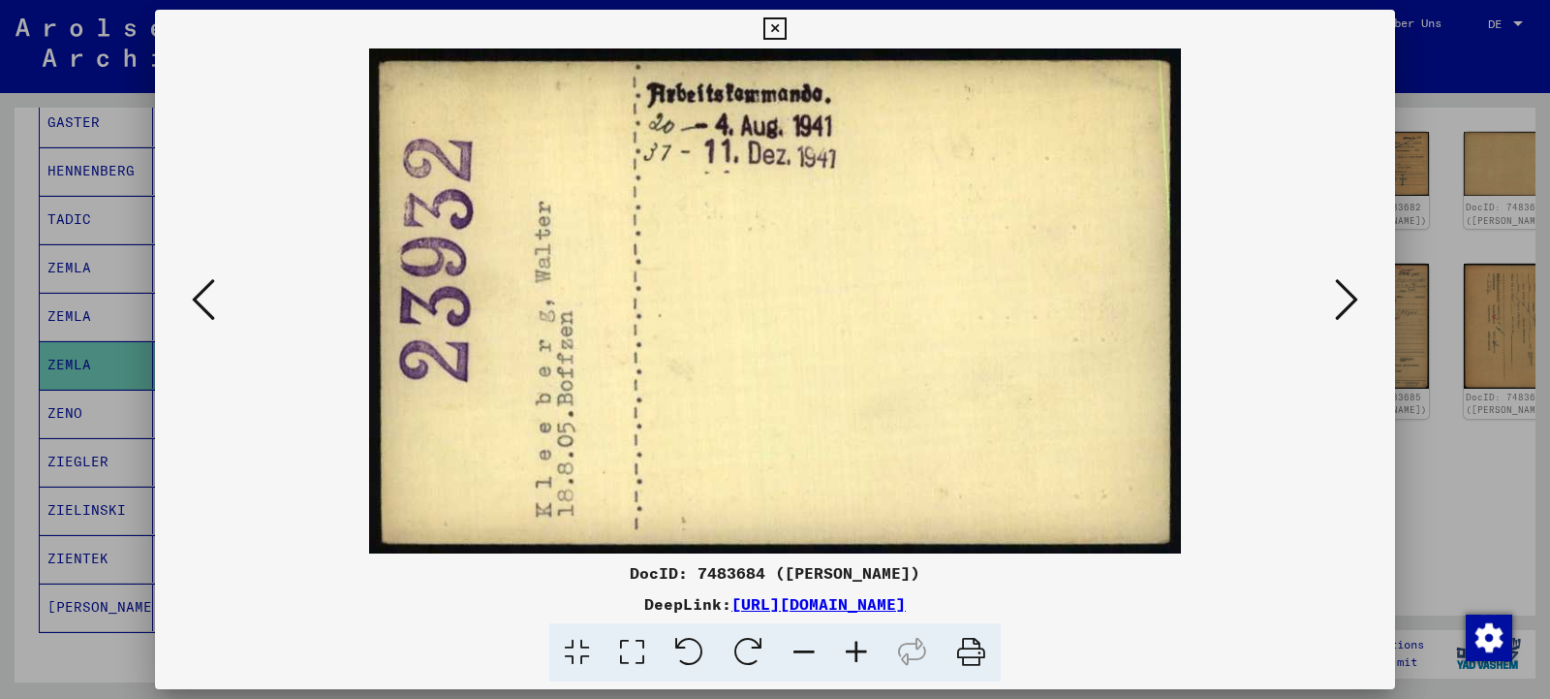
click at [194, 304] on icon at bounding box center [203, 299] width 23 height 47
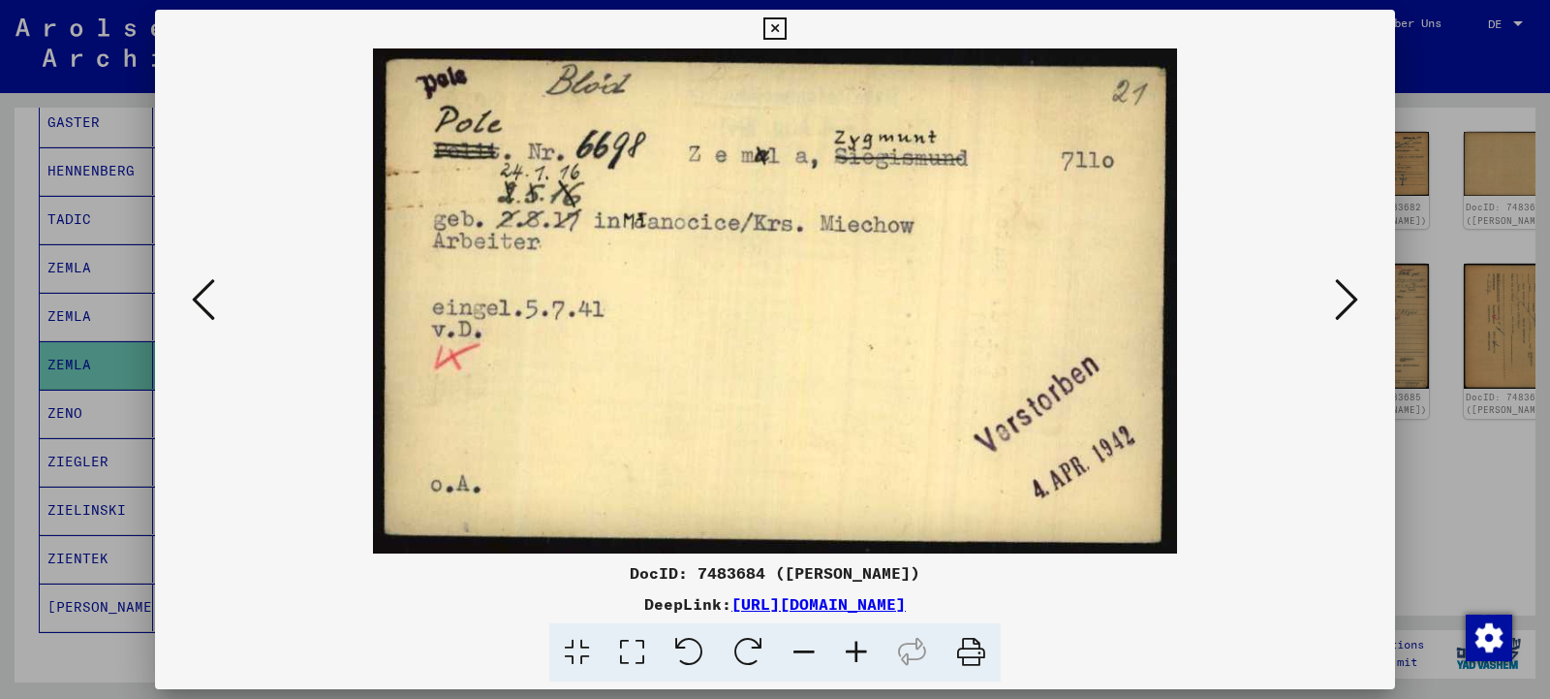
drag, startPoint x: 1380, startPoint y: 26, endPoint x: 1292, endPoint y: 16, distance: 88.7
click at [786, 26] on icon at bounding box center [775, 28] width 22 height 23
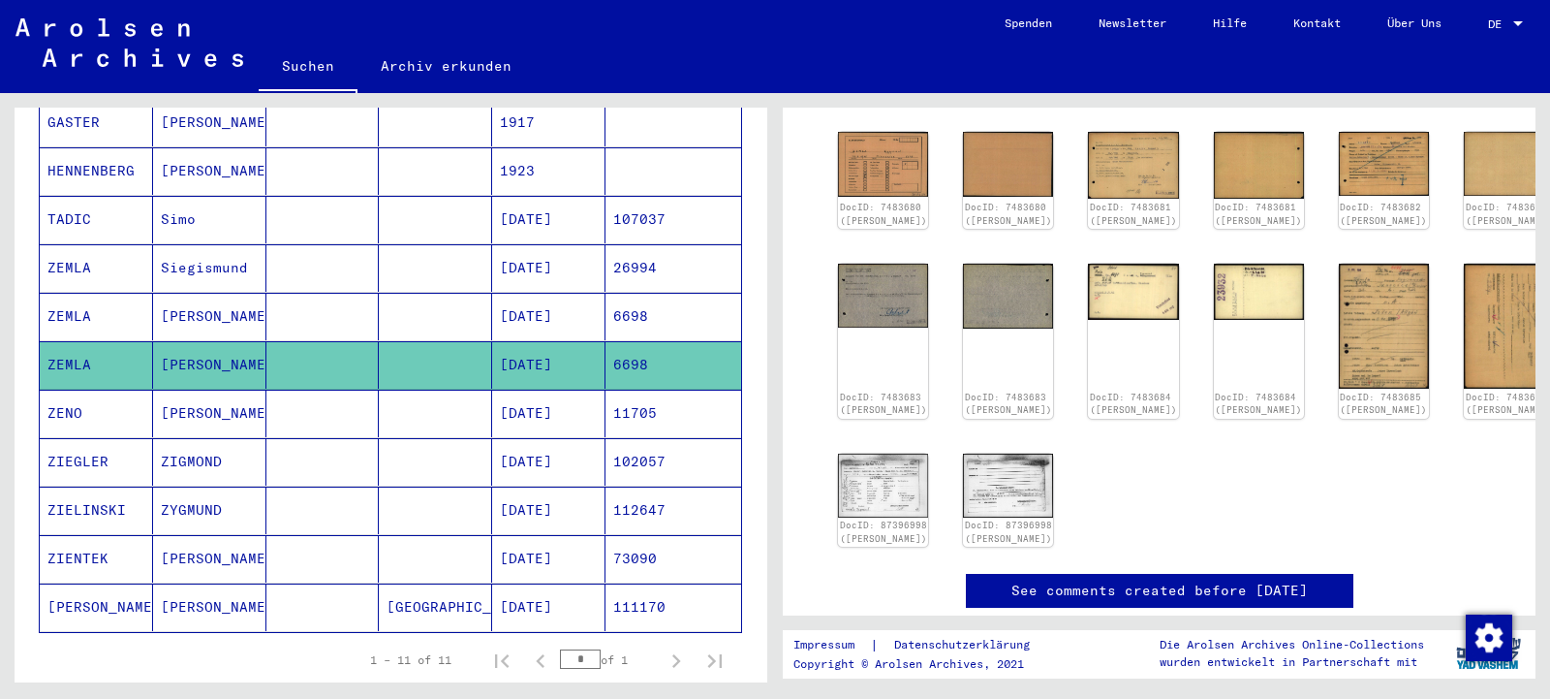
scroll to position [0, 0]
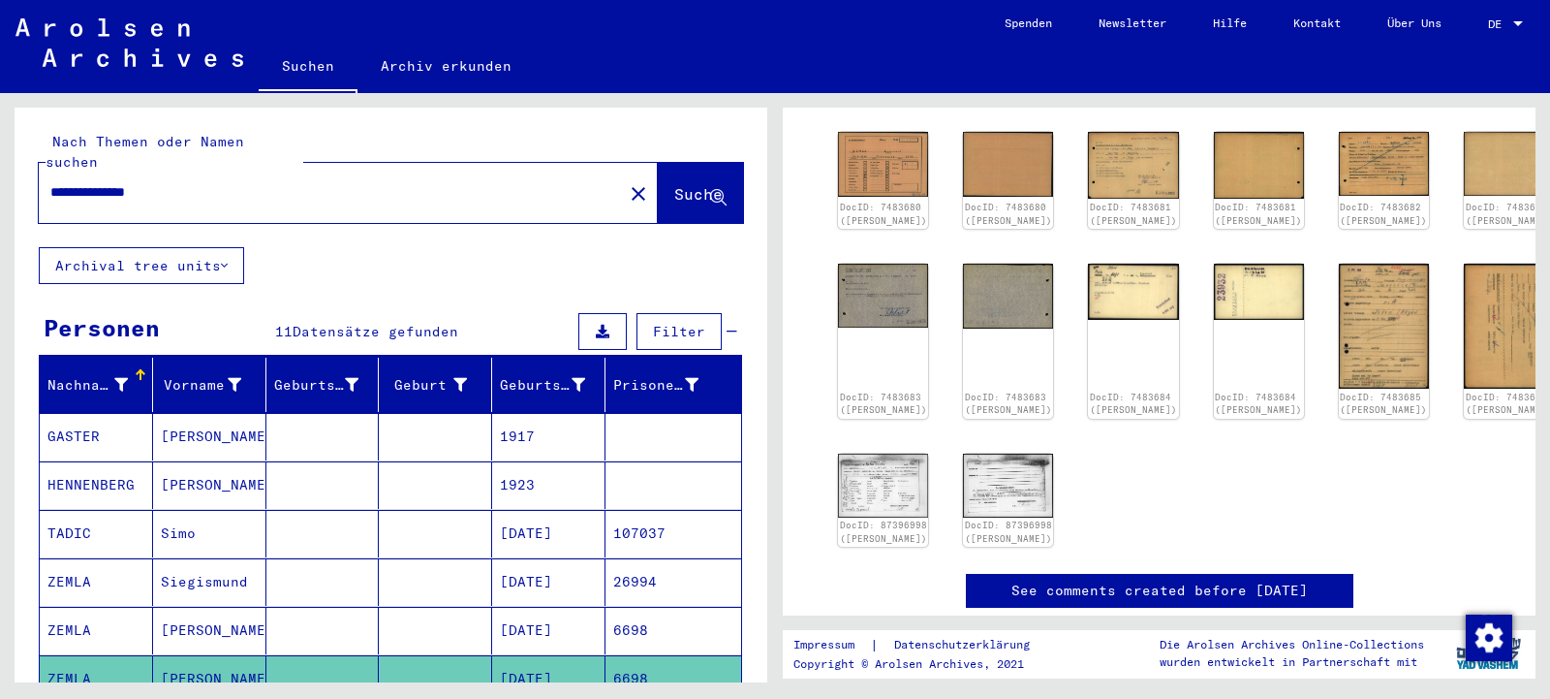
drag, startPoint x: 209, startPoint y: 170, endPoint x: 0, endPoint y: 176, distance: 209.4
click at [50, 182] on input "**********" at bounding box center [330, 192] width 561 height 20
paste input "text"
click at [674, 184] on span "Suche" at bounding box center [698, 193] width 48 height 19
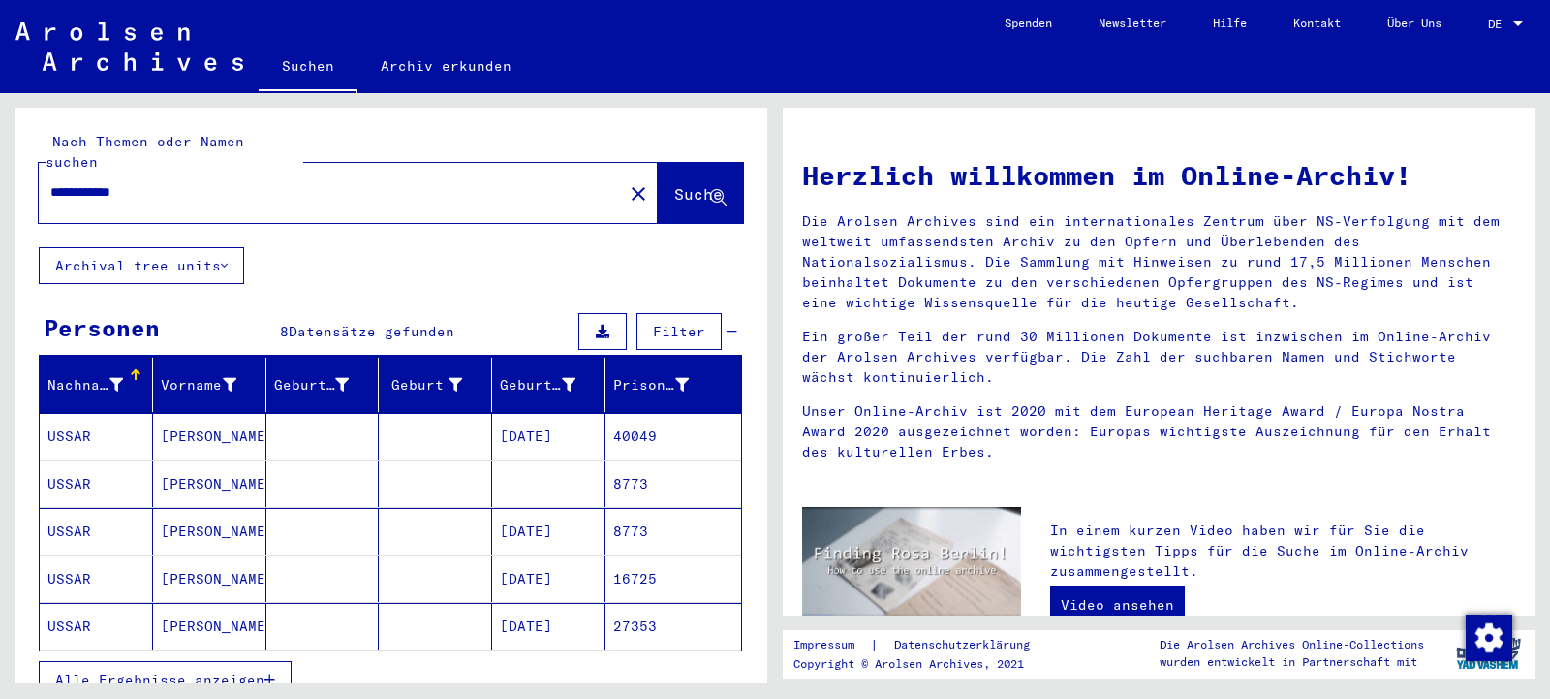
click at [272, 672] on icon "button" at bounding box center [270, 679] width 11 height 14
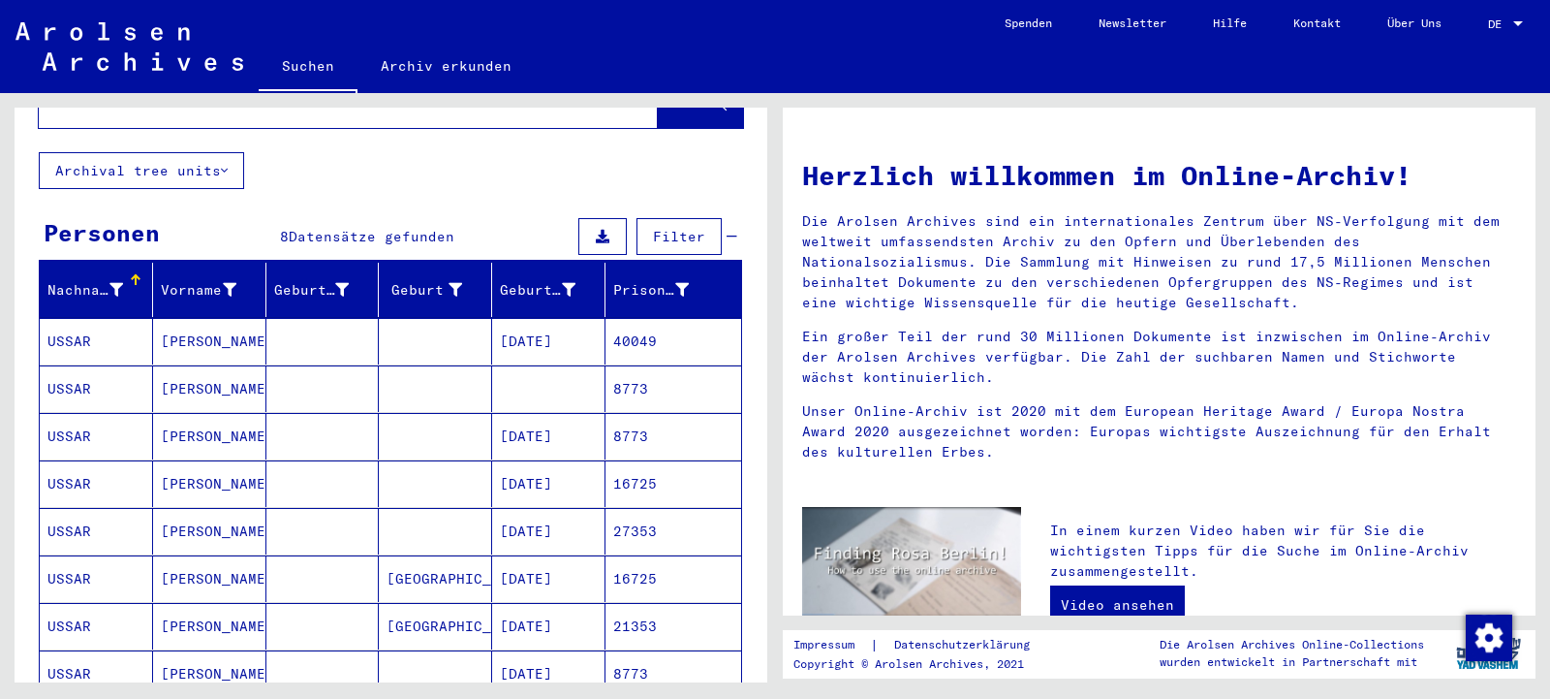
scroll to position [314, 0]
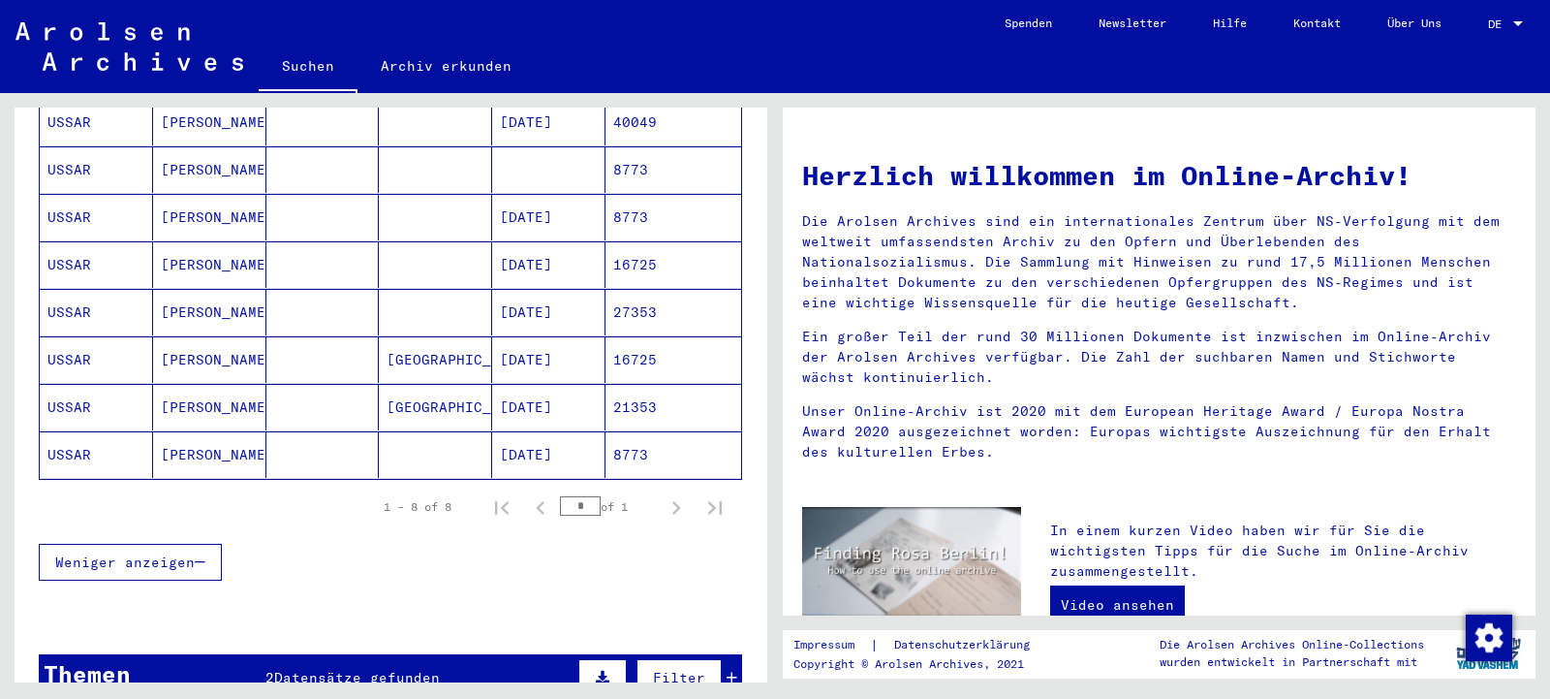
click at [82, 385] on mat-cell "USSAR" at bounding box center [96, 407] width 113 height 47
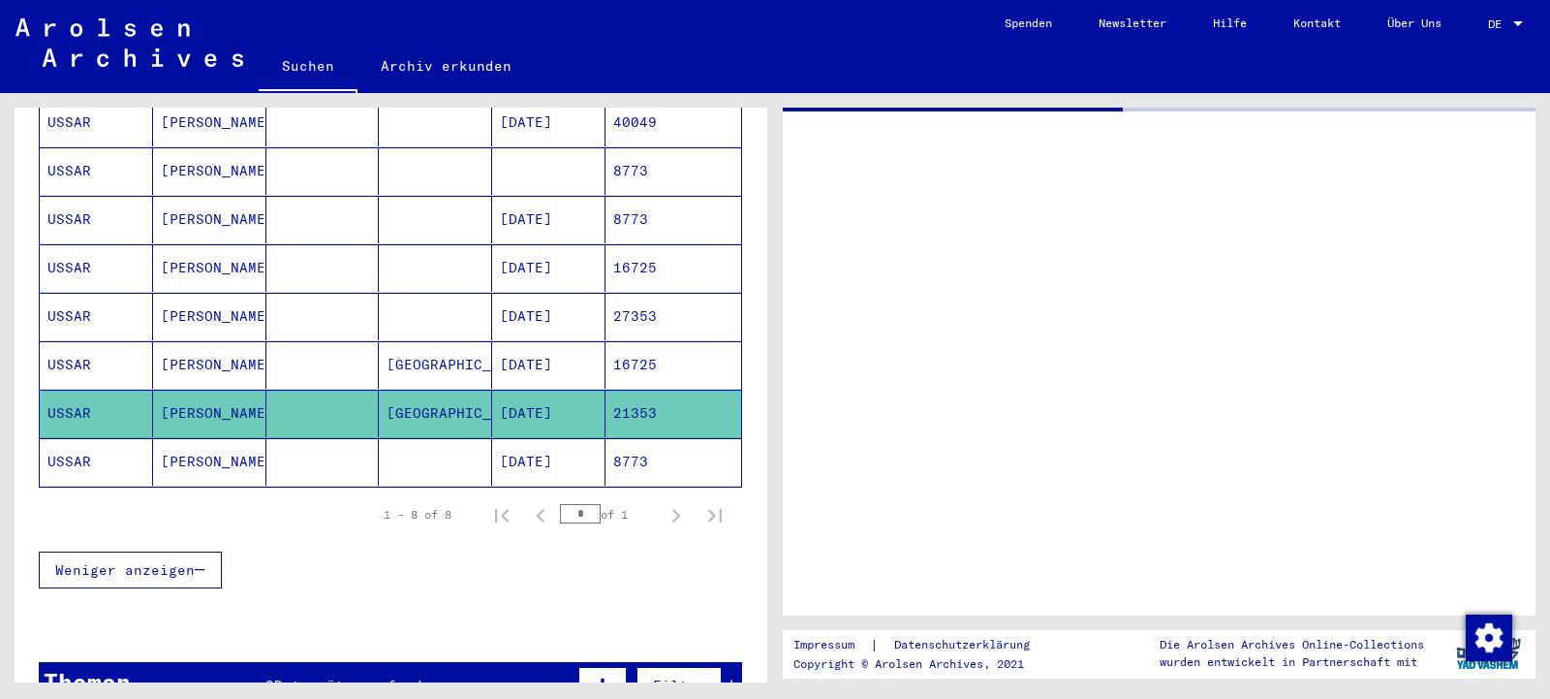
scroll to position [314, 0]
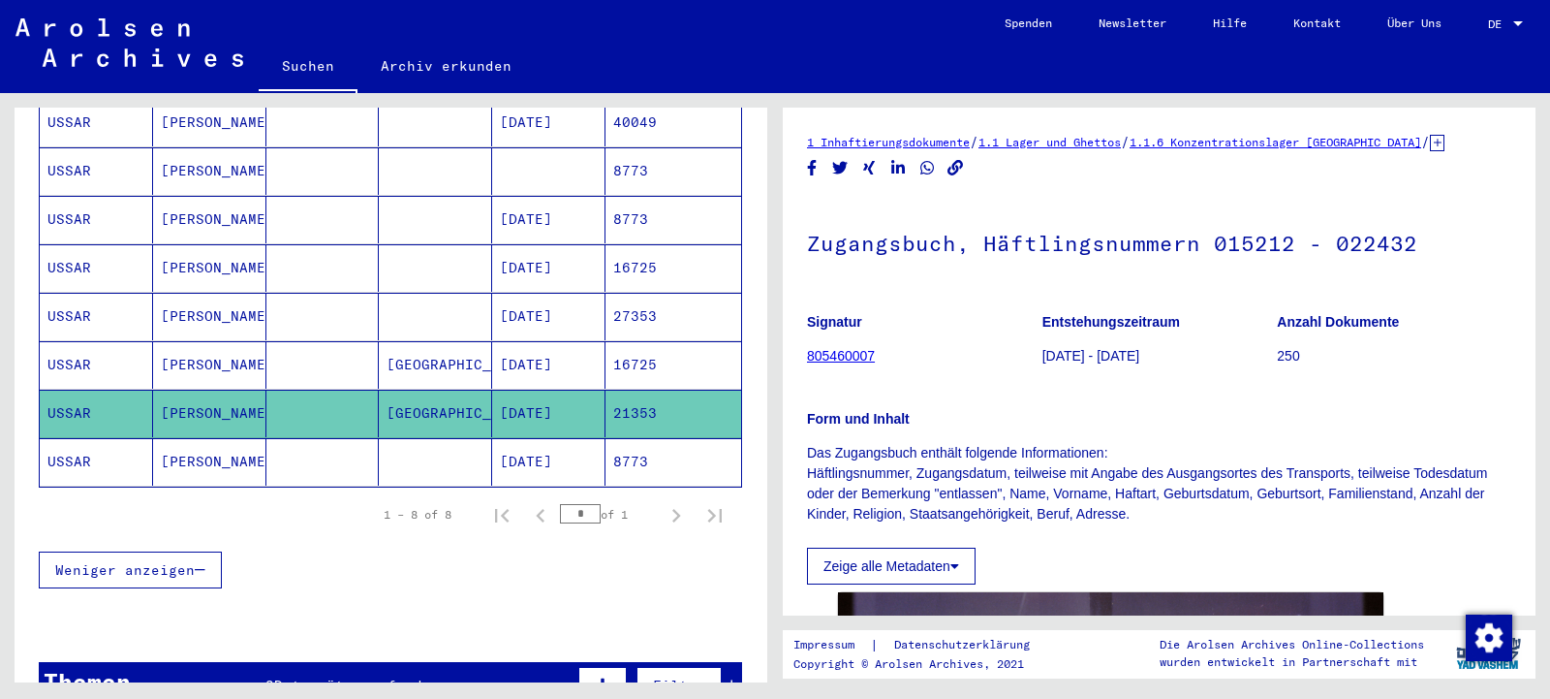
click at [86, 342] on mat-cell "USSAR" at bounding box center [96, 364] width 113 height 47
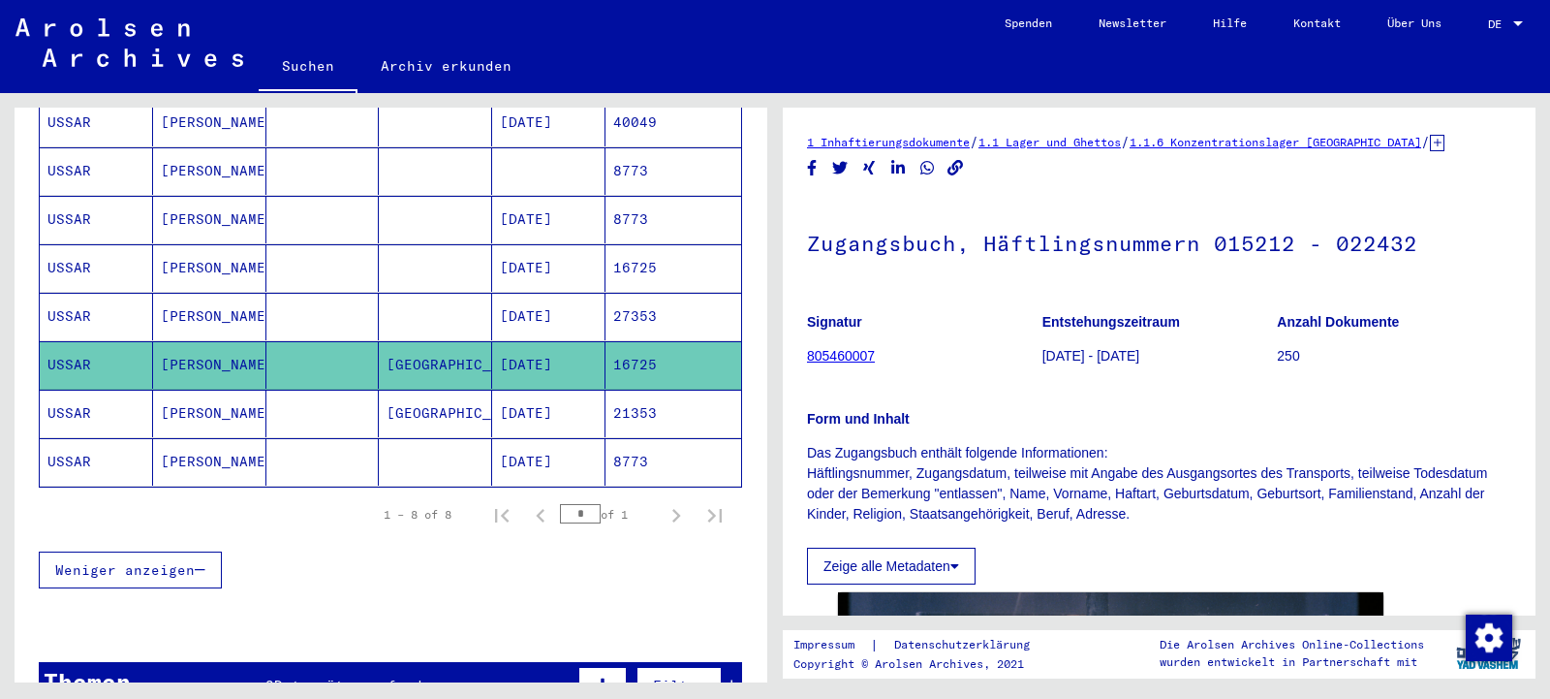
click at [77, 293] on mat-cell "USSAR" at bounding box center [96, 316] width 113 height 47
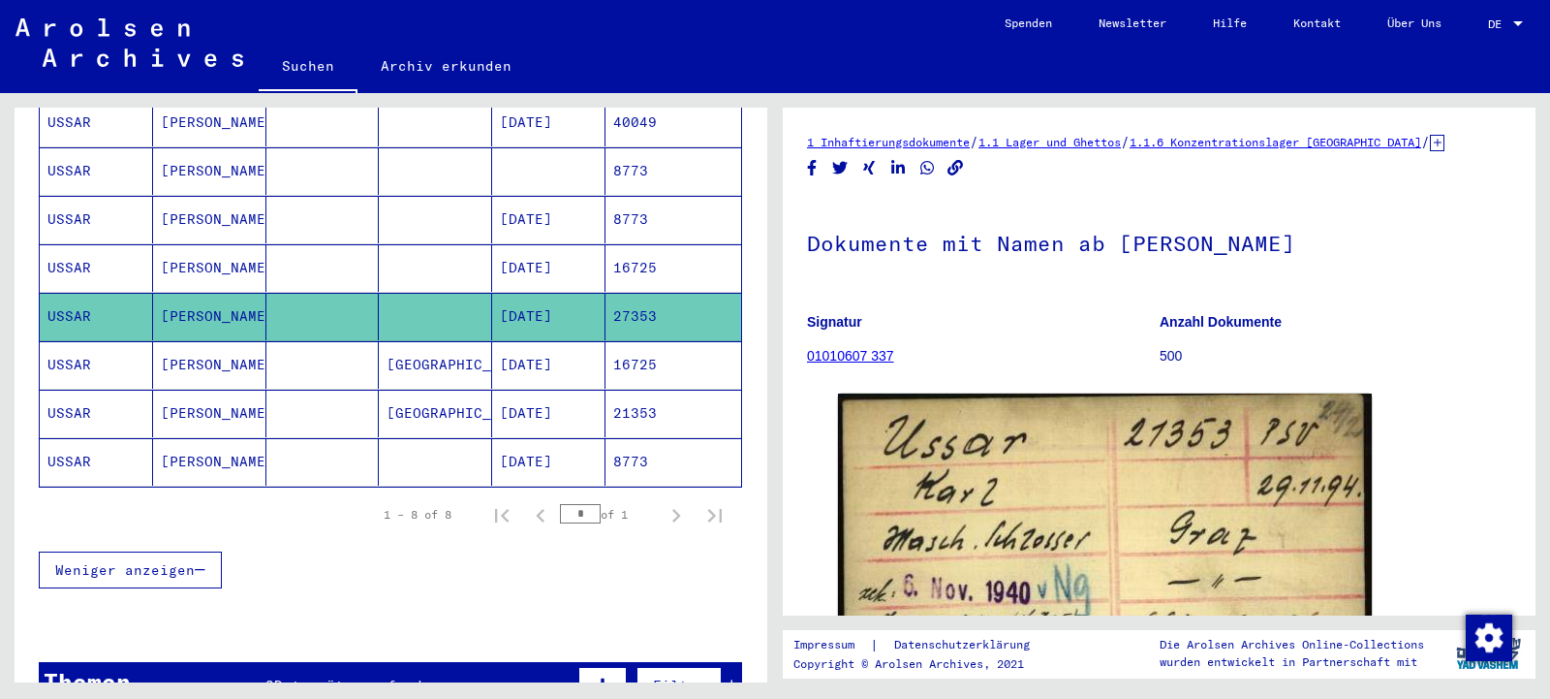
click at [78, 244] on mat-cell "USSAR" at bounding box center [96, 267] width 113 height 47
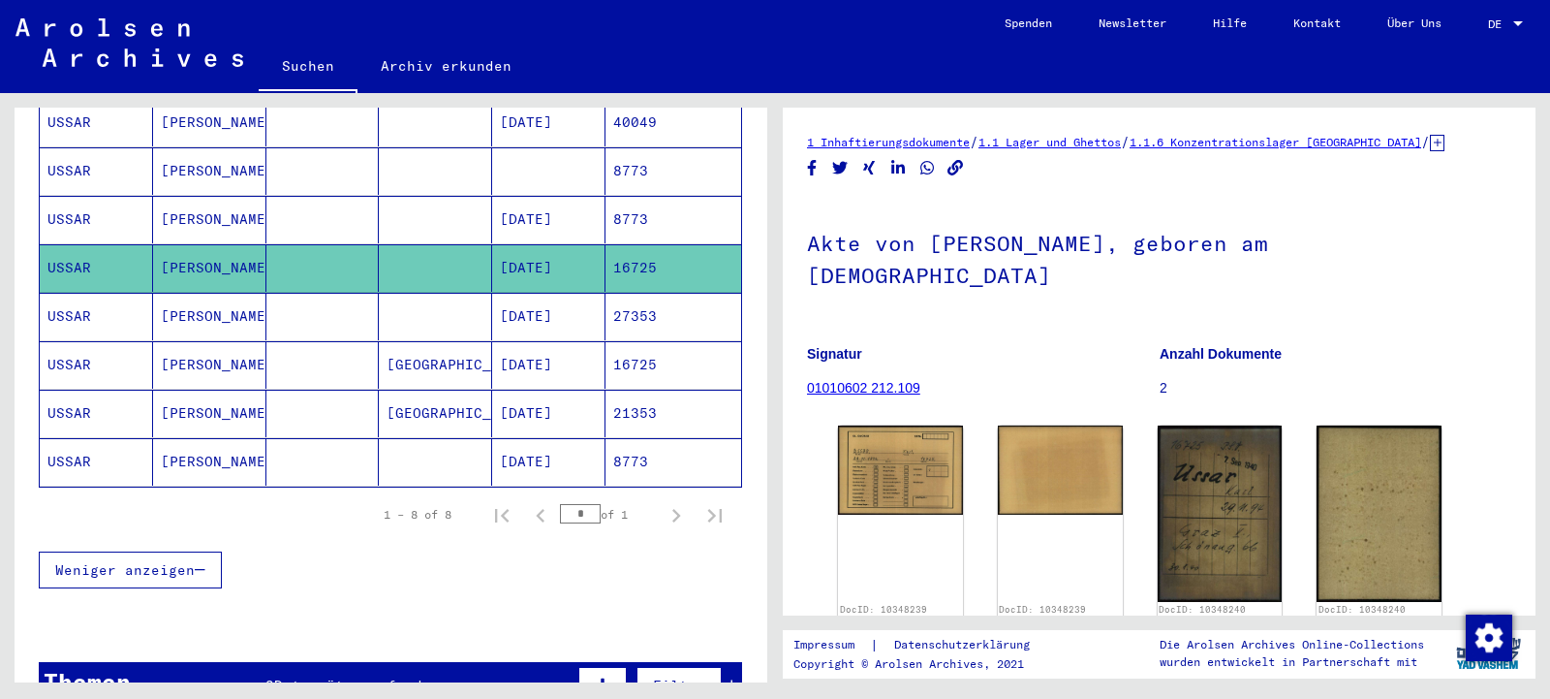
click at [78, 203] on mat-cell "USSAR" at bounding box center [96, 219] width 113 height 47
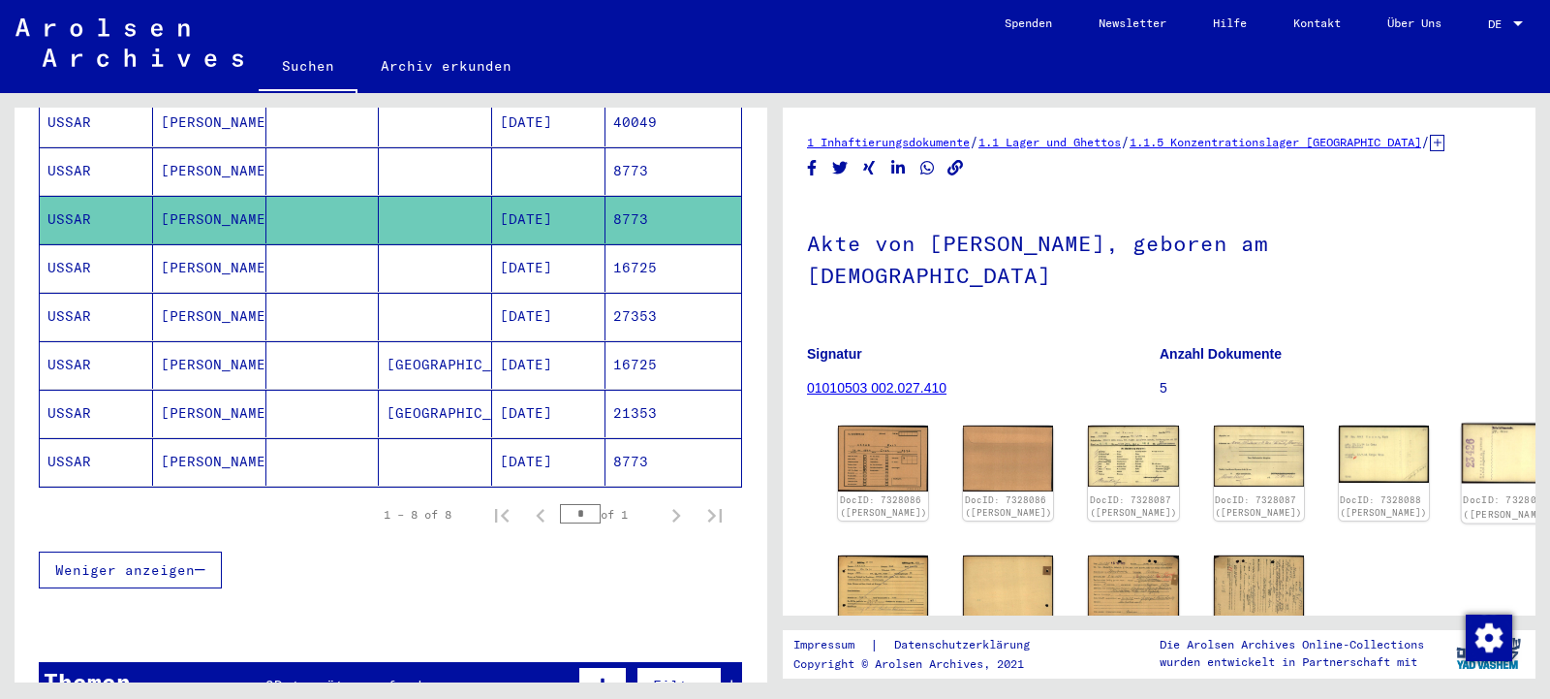
click at [1462, 436] on img at bounding box center [1509, 452] width 95 height 59
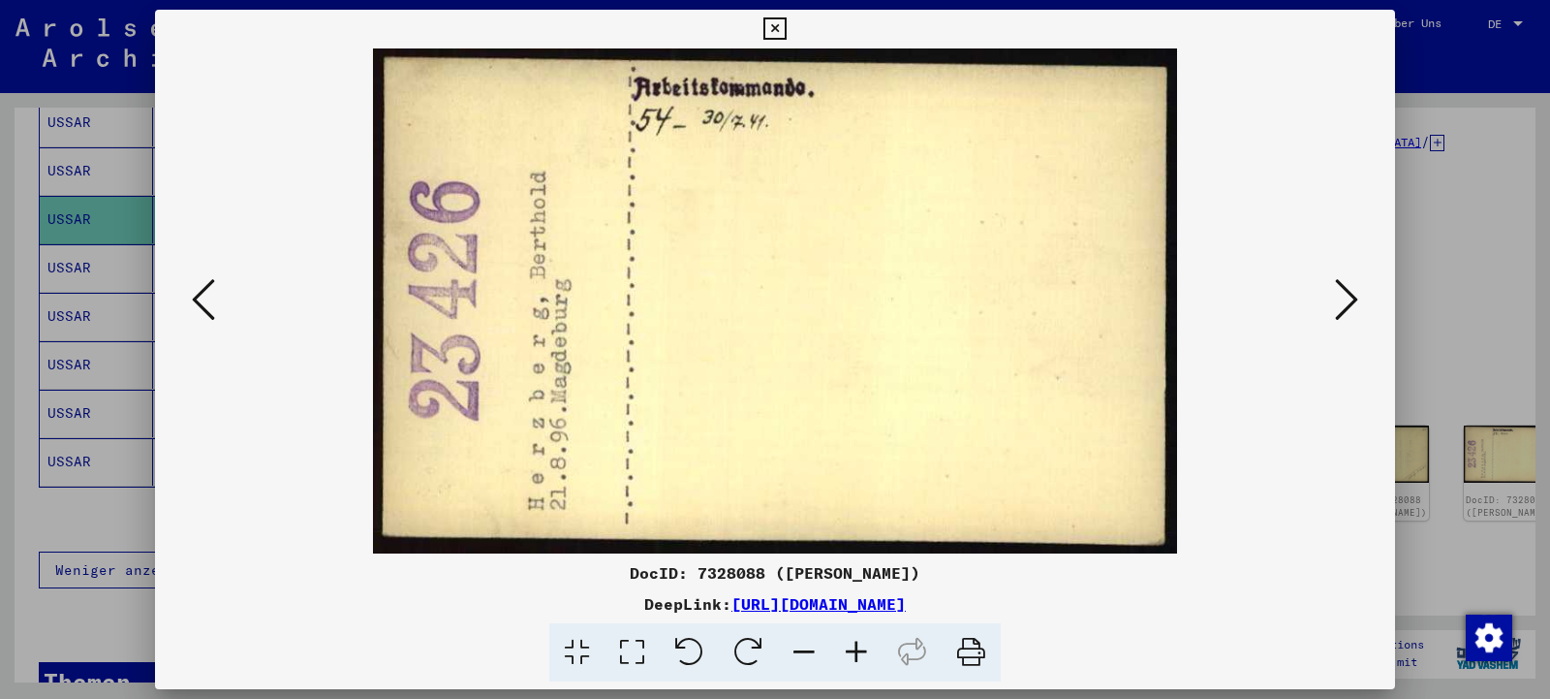
drag, startPoint x: 1125, startPoint y: 609, endPoint x: 544, endPoint y: 610, distance: 581.4
click at [541, 610] on div "DeepLink: [URL][DOMAIN_NAME]" at bounding box center [775, 603] width 1240 height 23
drag, startPoint x: 1182, startPoint y: 628, endPoint x: 1158, endPoint y: 601, distance: 36.4
click at [1182, 627] on div at bounding box center [775, 652] width 1225 height 59
drag, startPoint x: 1147, startPoint y: 601, endPoint x: 537, endPoint y: 606, distance: 610.5
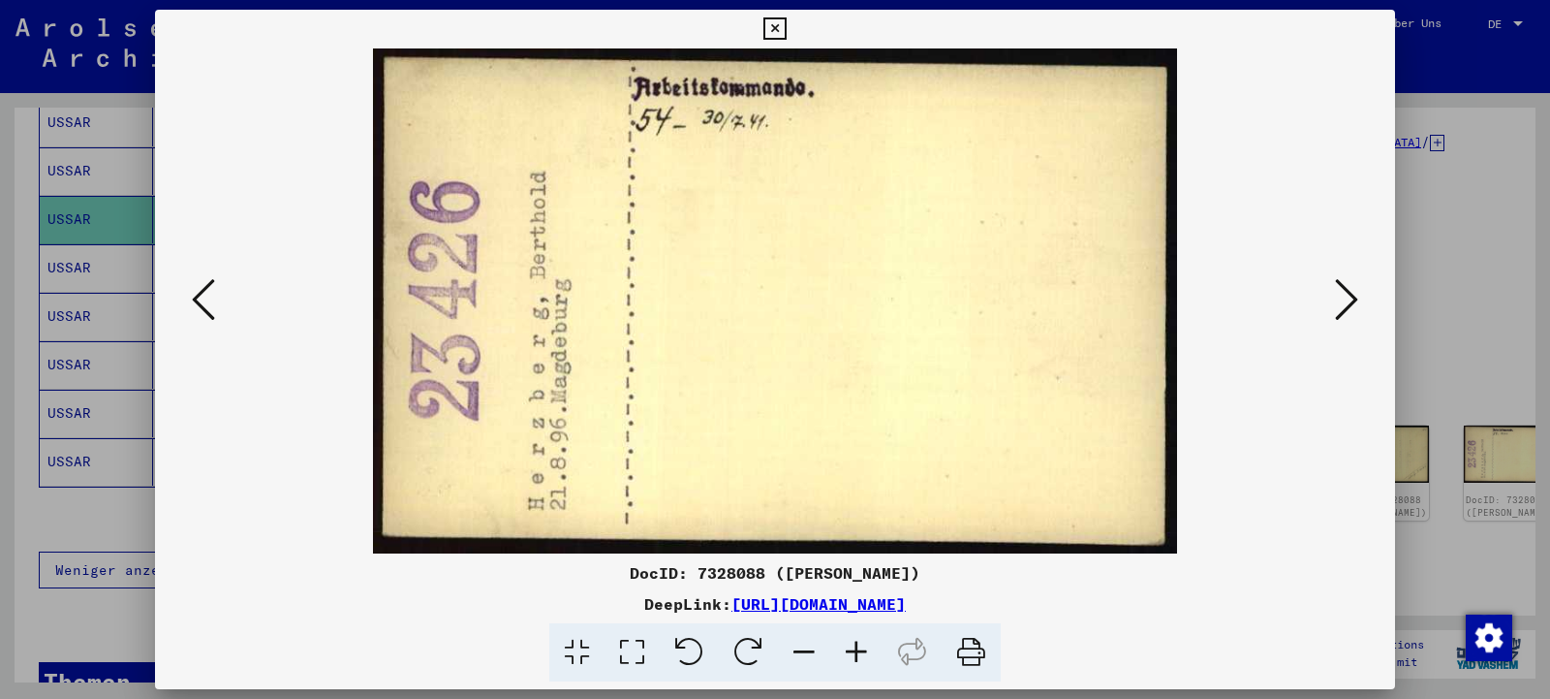
click at [537, 606] on div "DeepLink: [URL][DOMAIN_NAME]" at bounding box center [775, 603] width 1240 height 23
copy link "[URL][DOMAIN_NAME]"
click at [206, 306] on icon at bounding box center [203, 299] width 23 height 47
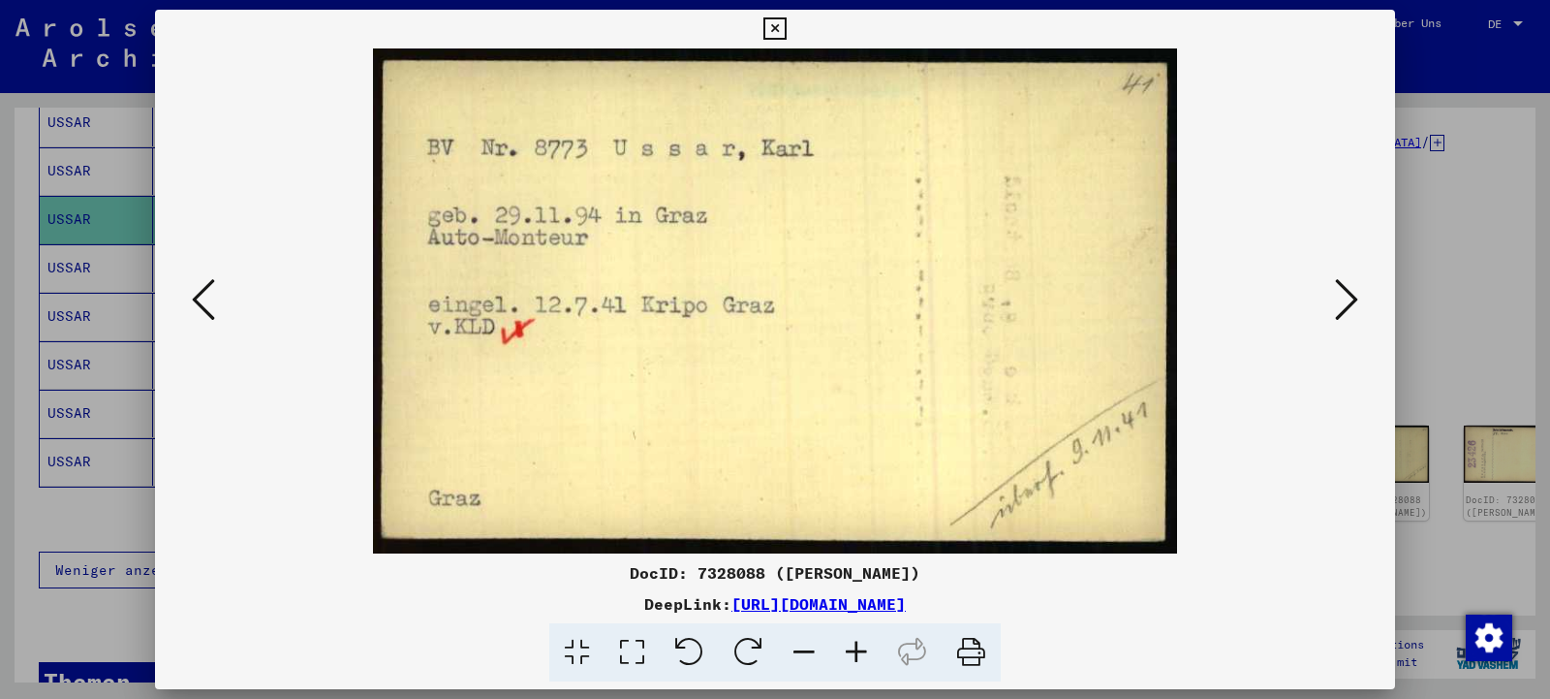
drag, startPoint x: 1385, startPoint y: 28, endPoint x: 687, endPoint y: 75, distance: 699.2
click at [786, 28] on icon at bounding box center [775, 28] width 22 height 23
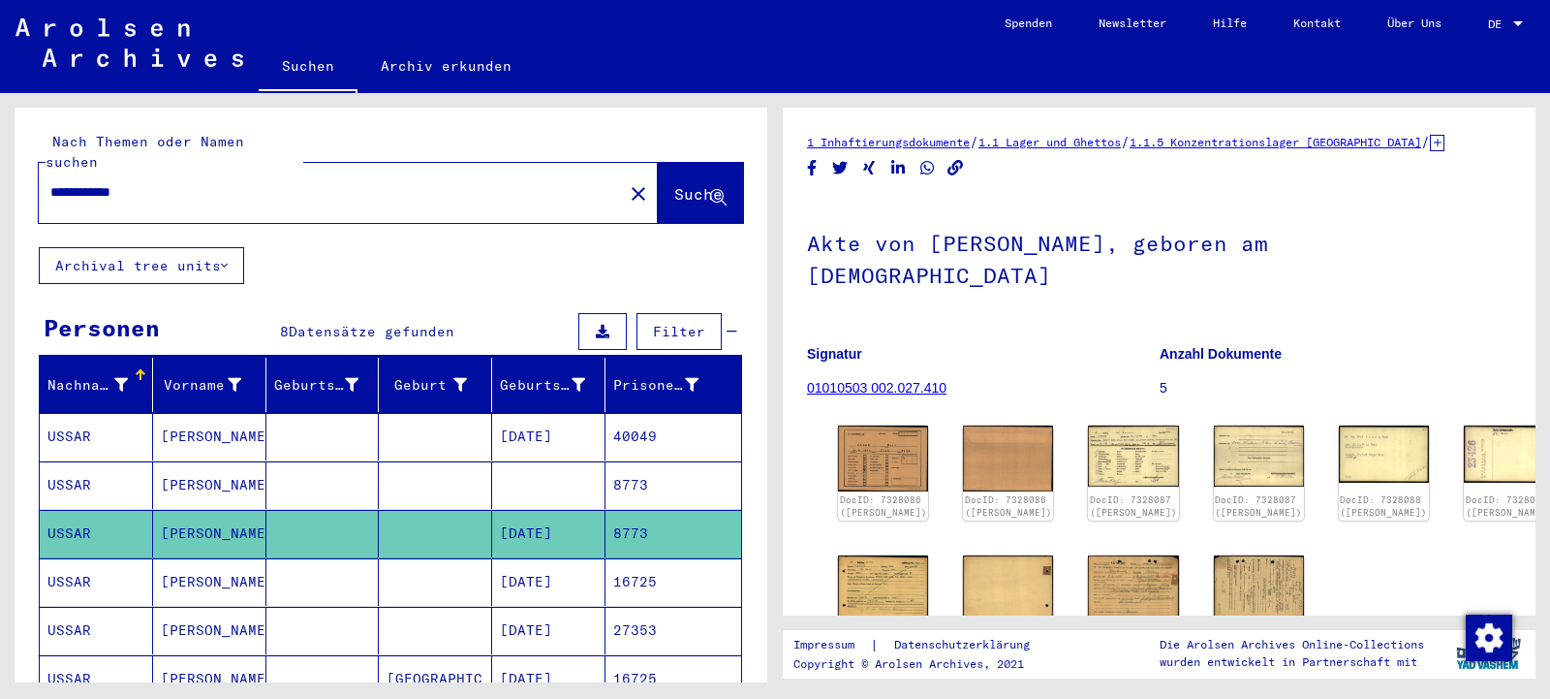
drag, startPoint x: 193, startPoint y: 169, endPoint x: 0, endPoint y: 158, distance: 193.1
click at [50, 182] on input "**********" at bounding box center [330, 192] width 561 height 20
paste input "***"
type input "**********"
click at [674, 184] on span "Suche" at bounding box center [698, 193] width 48 height 19
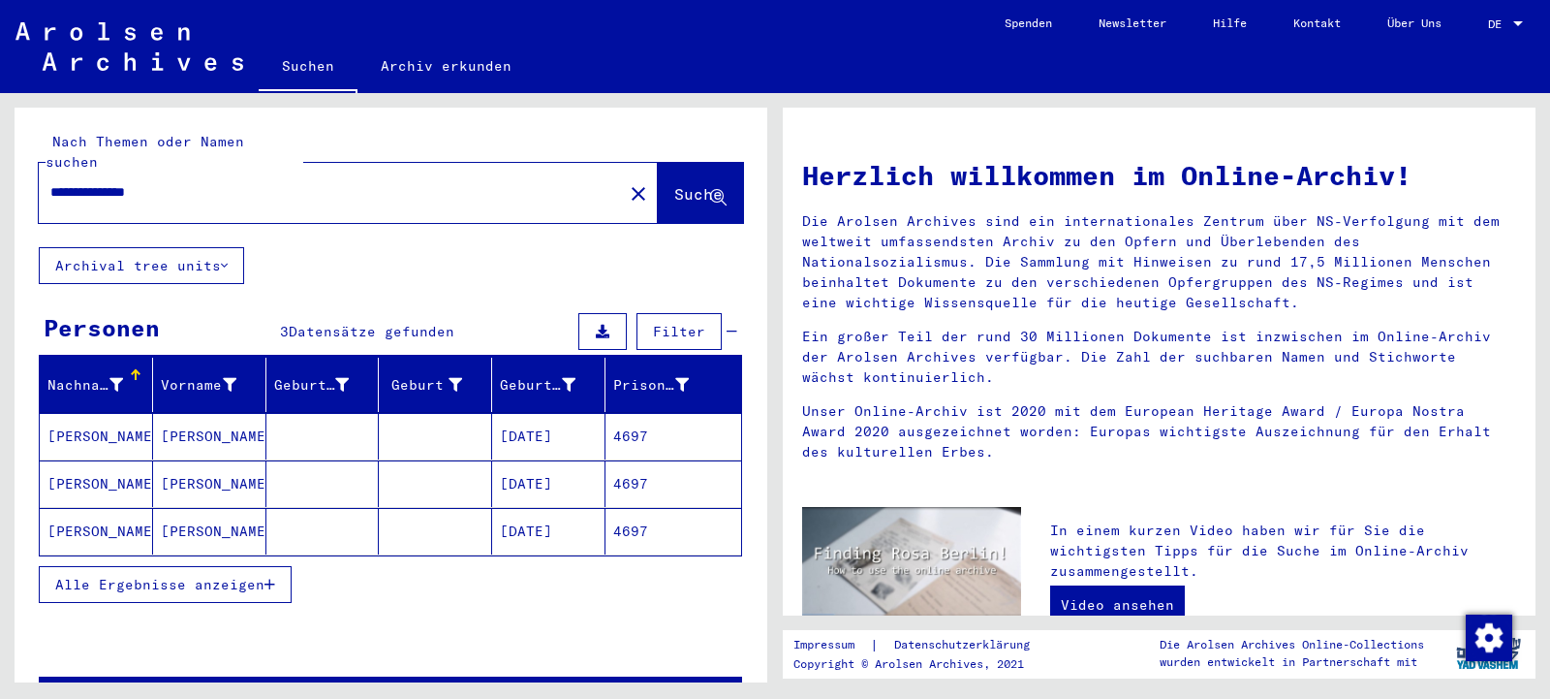
click at [180, 414] on mat-cell "[PERSON_NAME]" at bounding box center [209, 436] width 113 height 47
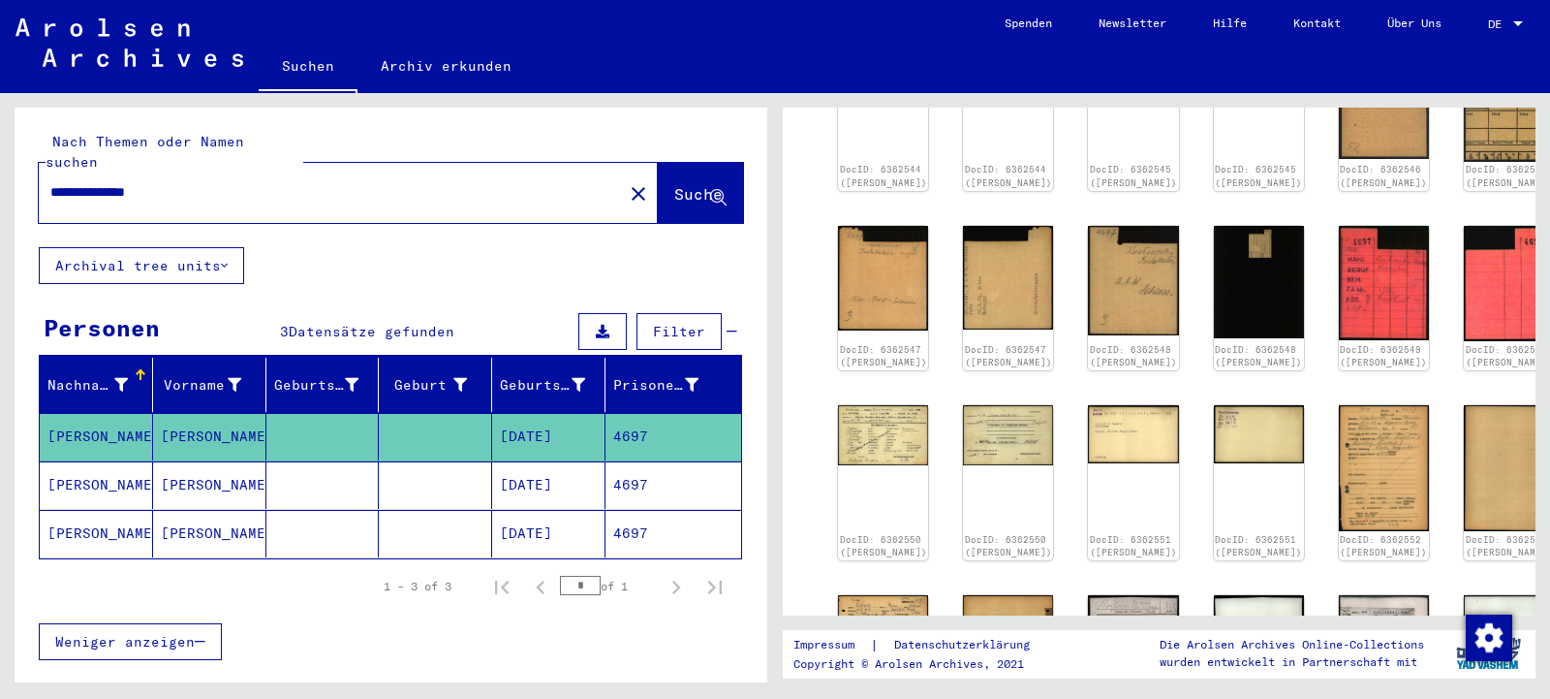
scroll to position [419, 0]
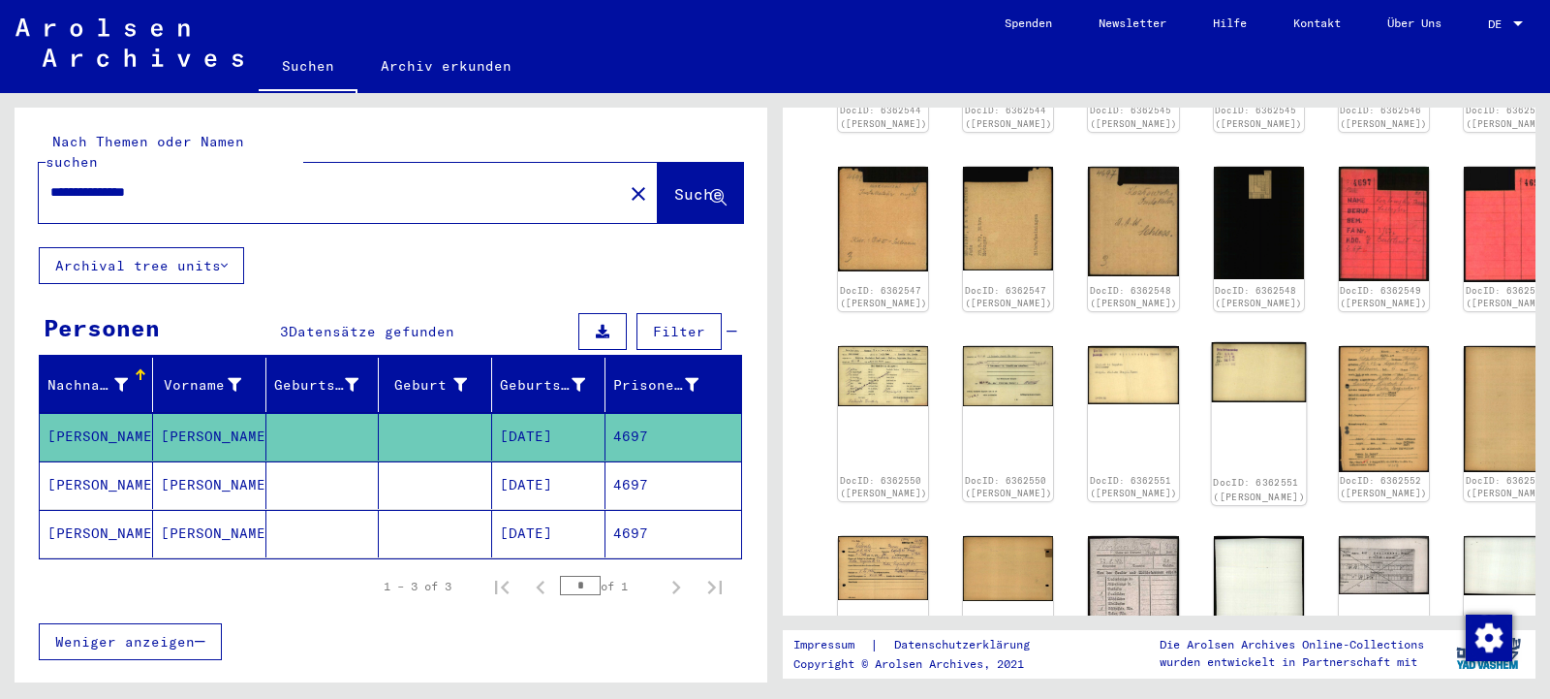
click at [1211, 386] on img at bounding box center [1258, 372] width 95 height 60
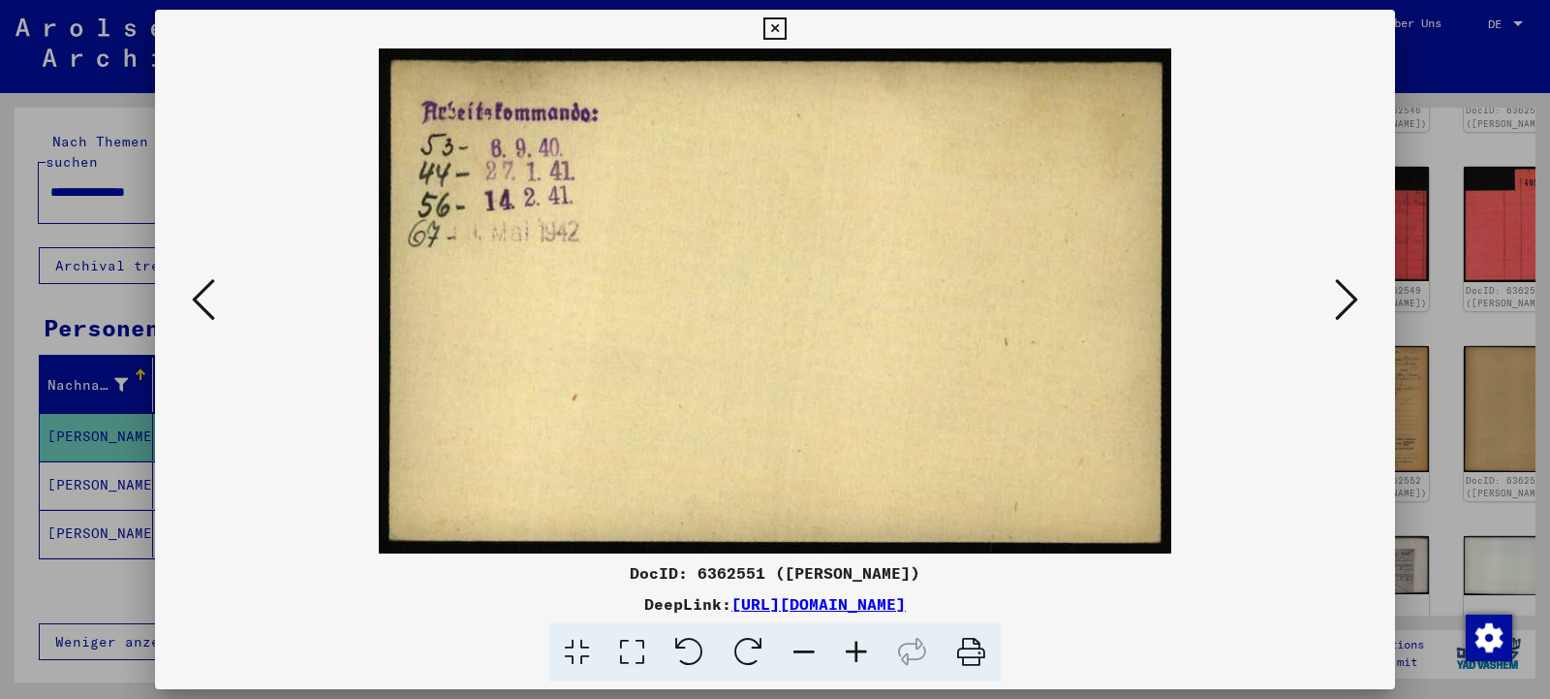
click at [187, 302] on button at bounding box center [203, 300] width 35 height 55
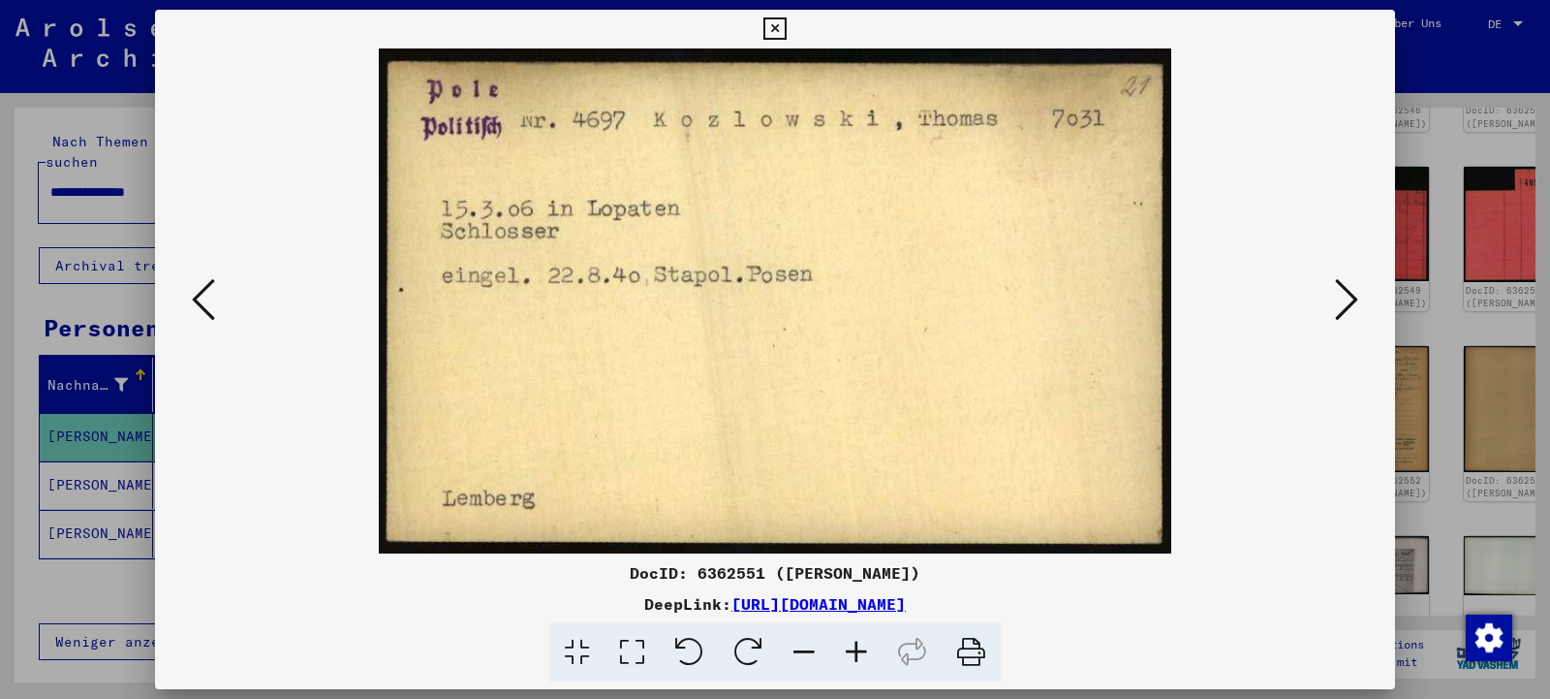
click at [201, 300] on icon at bounding box center [203, 299] width 23 height 47
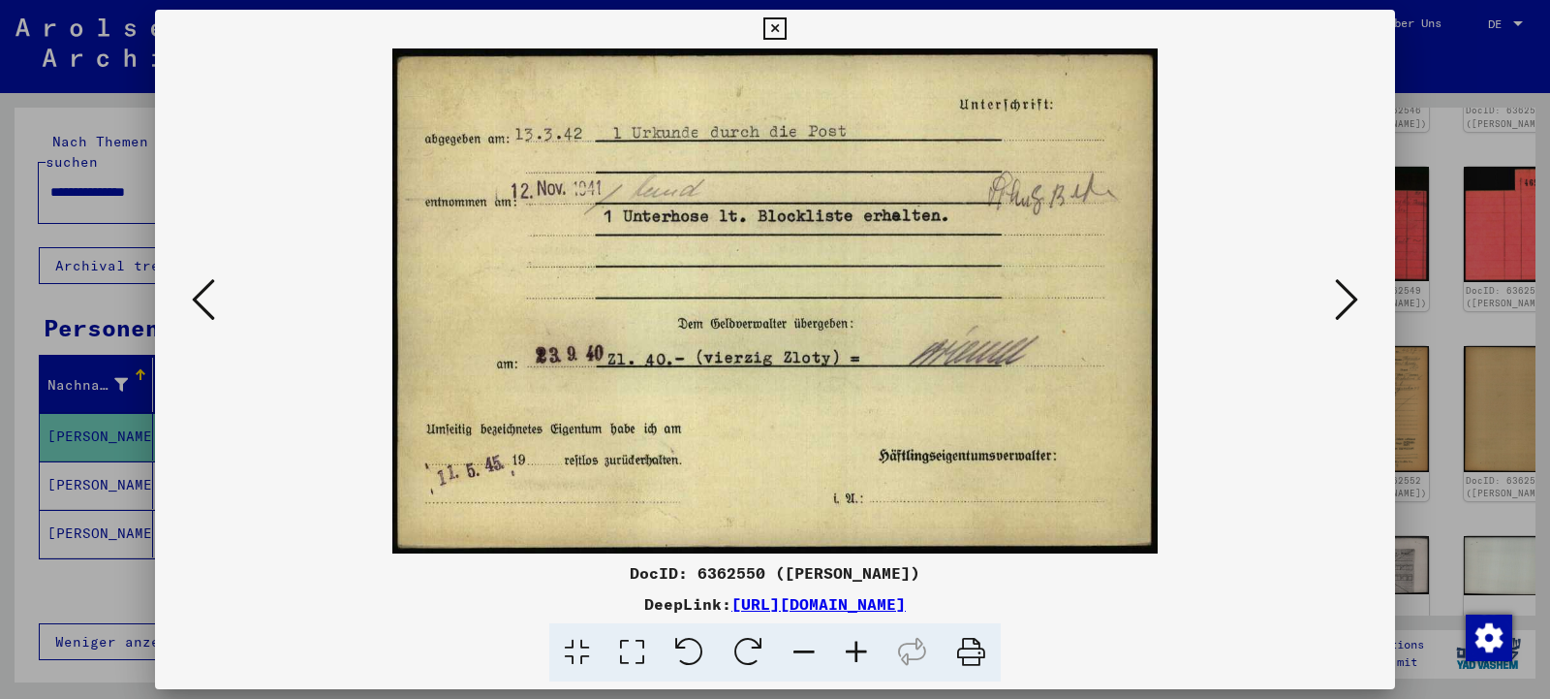
click at [786, 33] on icon at bounding box center [775, 28] width 22 height 23
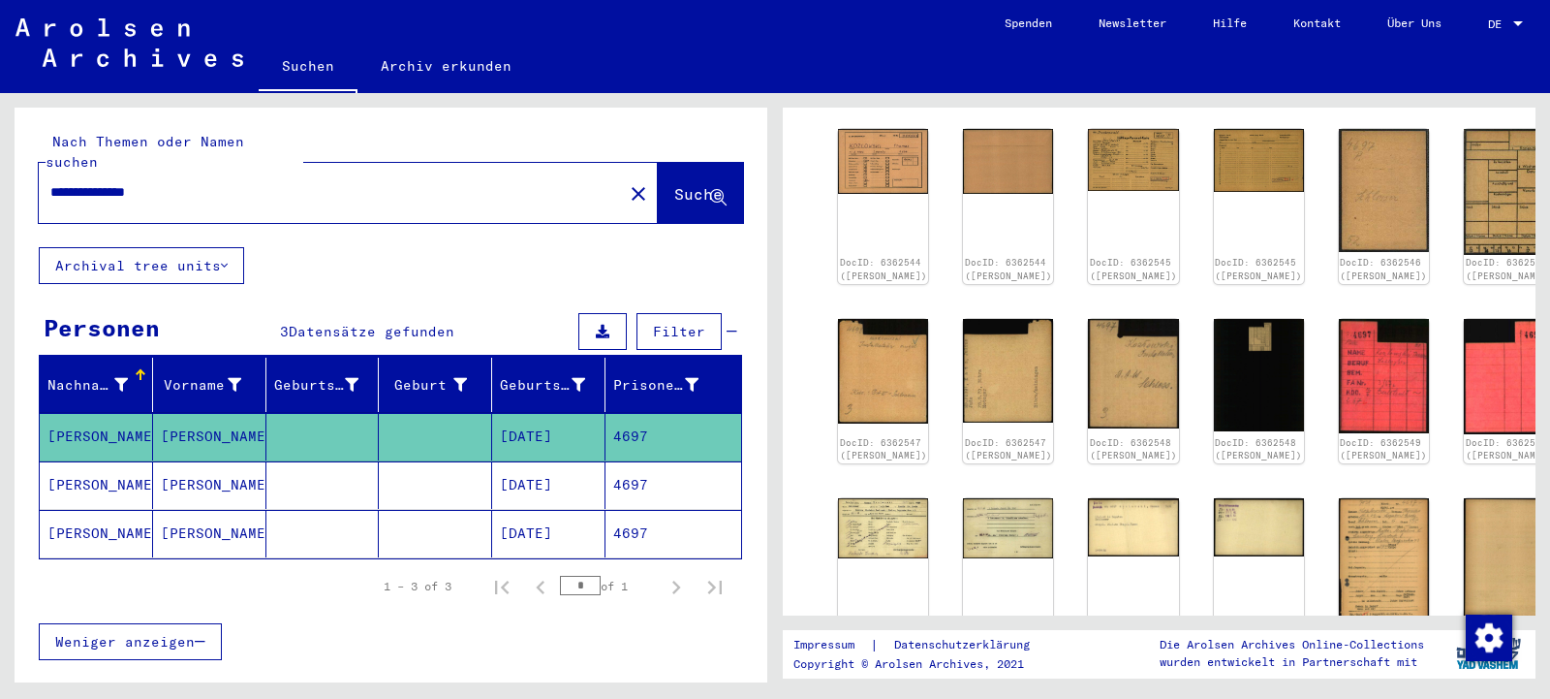
scroll to position [209, 0]
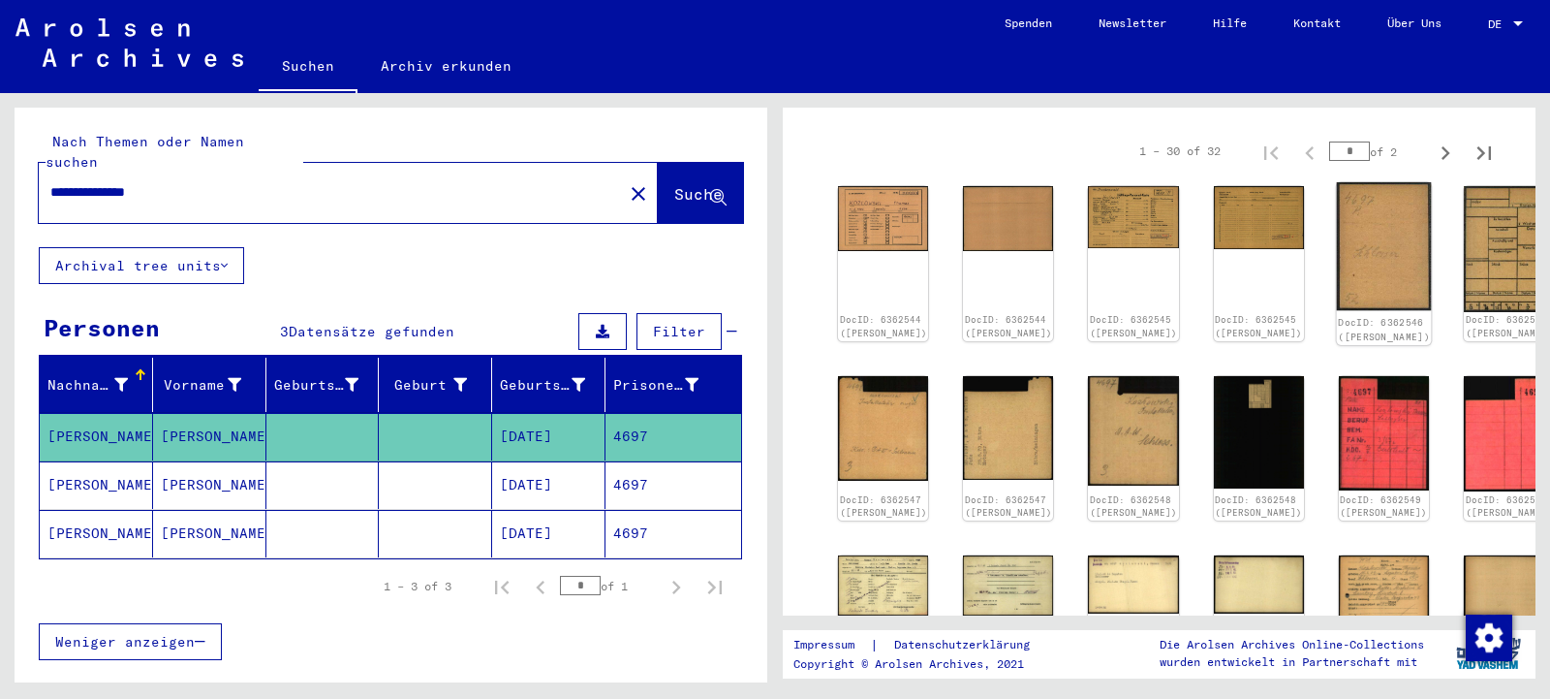
click at [1336, 233] on img at bounding box center [1383, 246] width 95 height 129
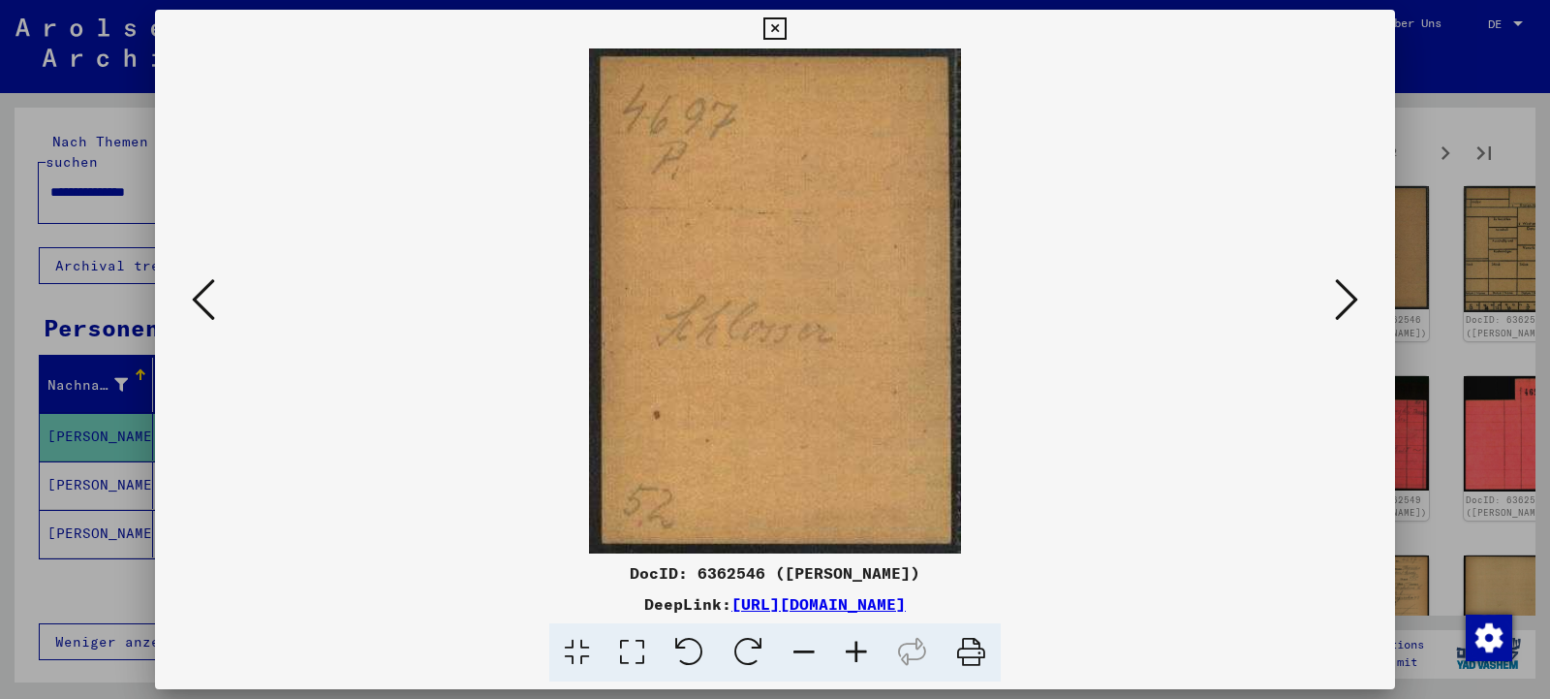
click at [1348, 300] on icon at bounding box center [1346, 299] width 23 height 47
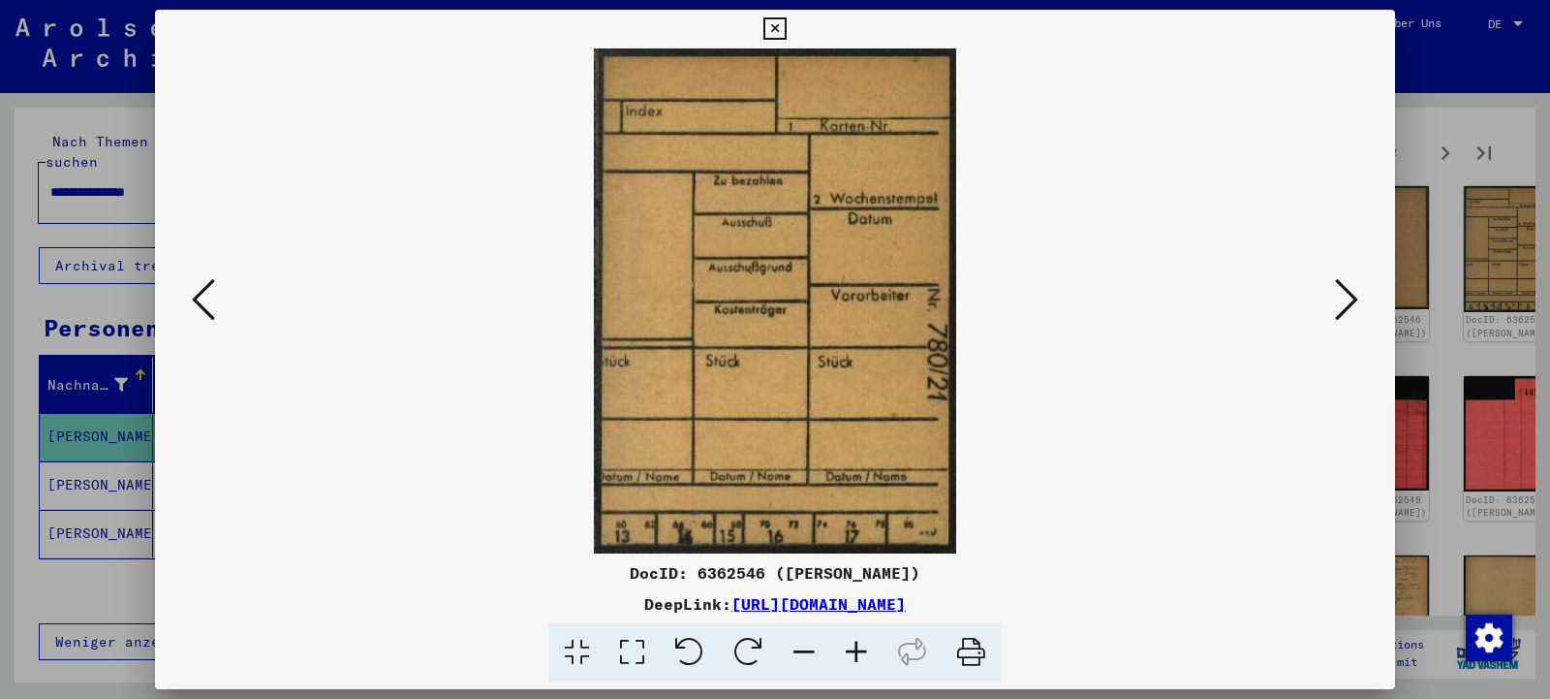
click at [1348, 300] on icon at bounding box center [1346, 299] width 23 height 47
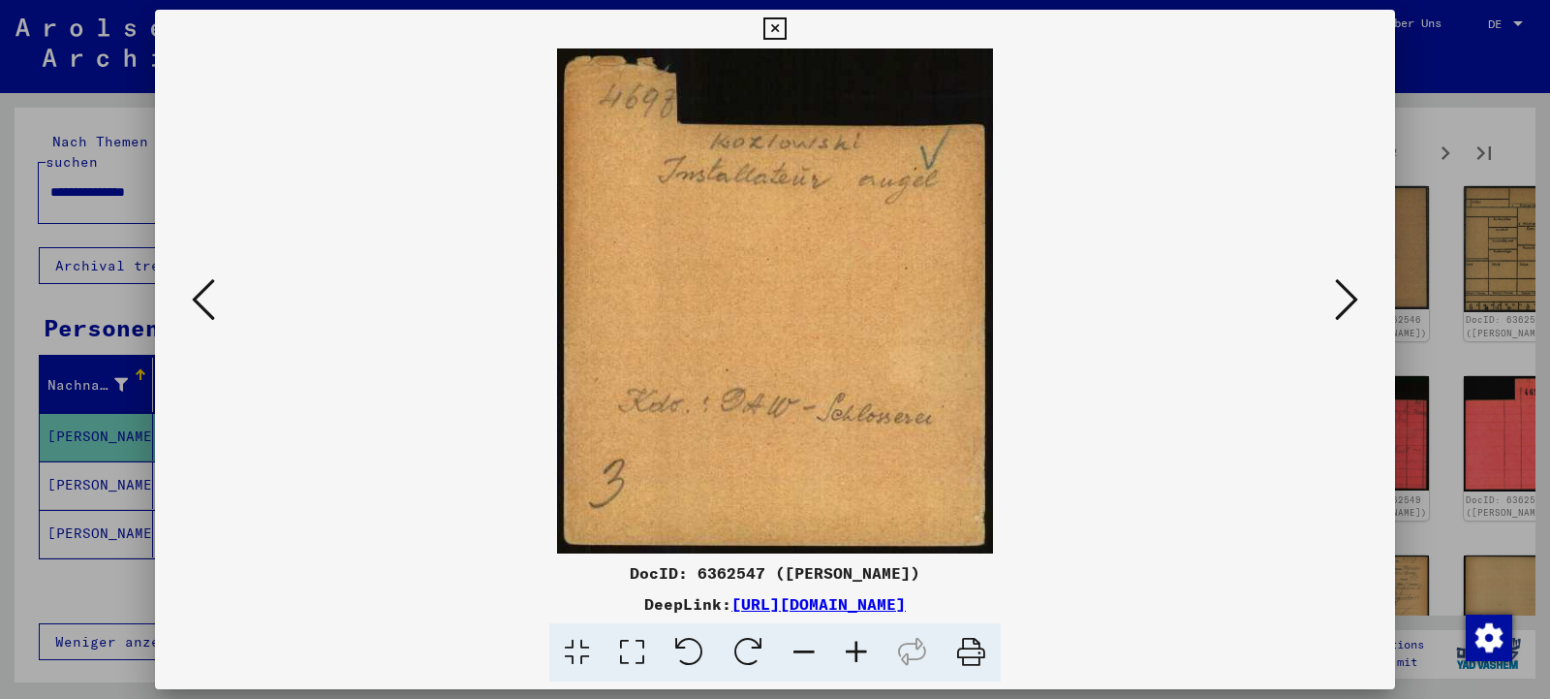
click at [1348, 300] on icon at bounding box center [1346, 299] width 23 height 47
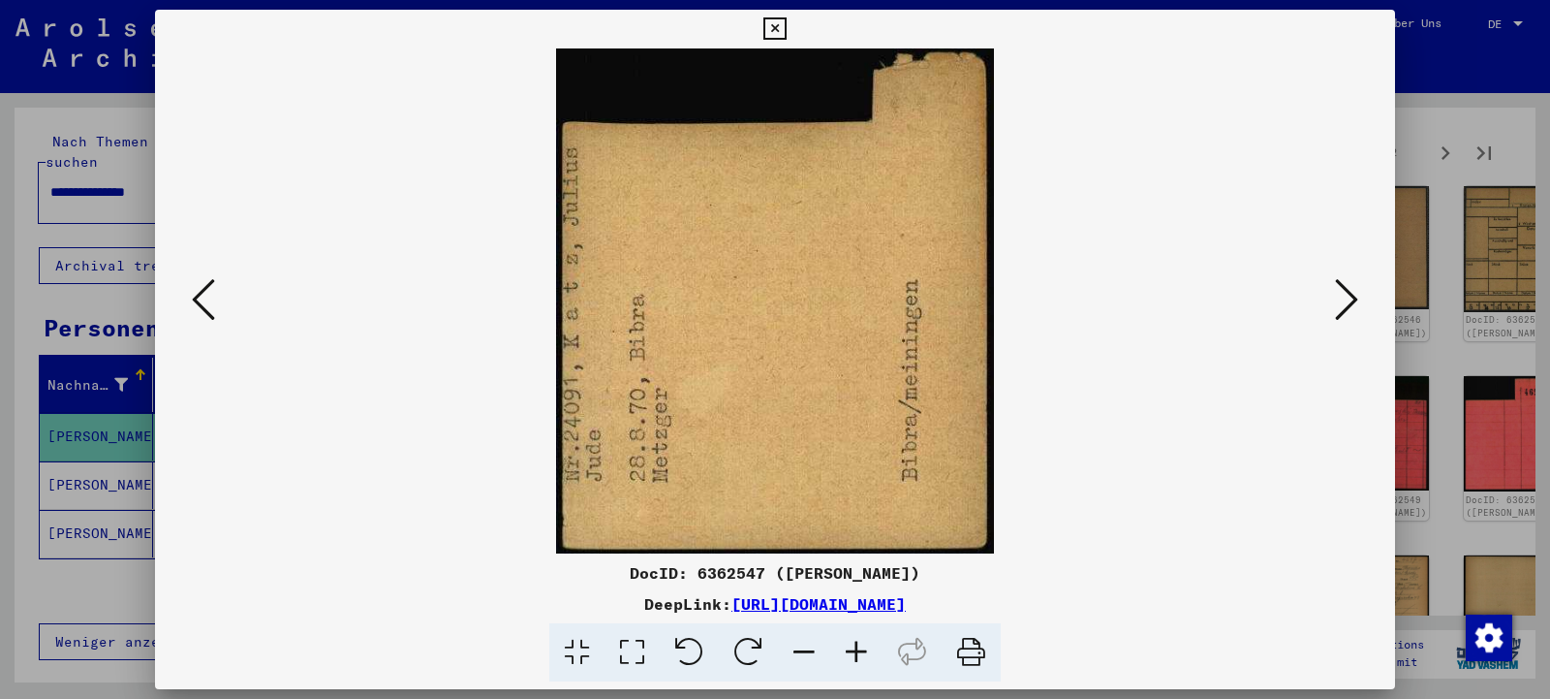
click at [1348, 300] on icon at bounding box center [1346, 299] width 23 height 47
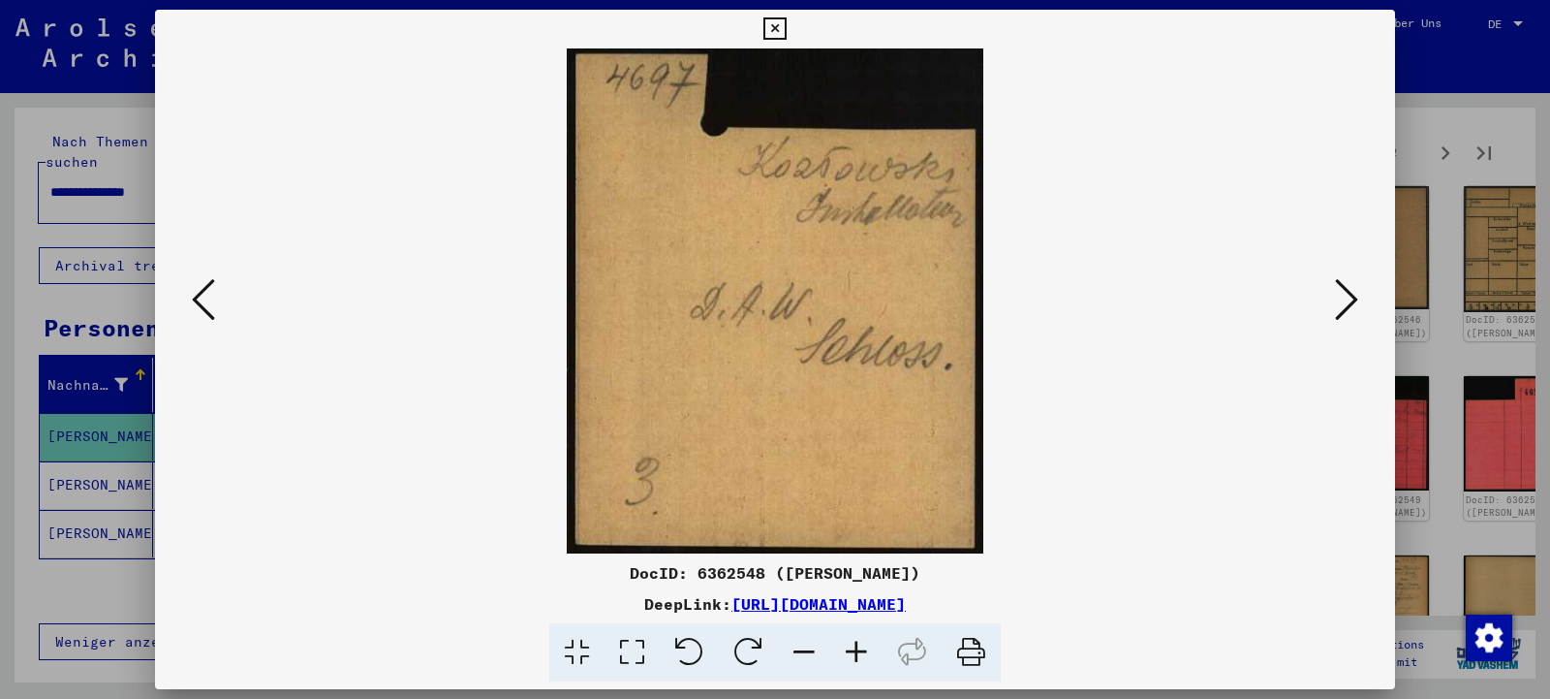
click at [212, 310] on icon at bounding box center [203, 299] width 23 height 47
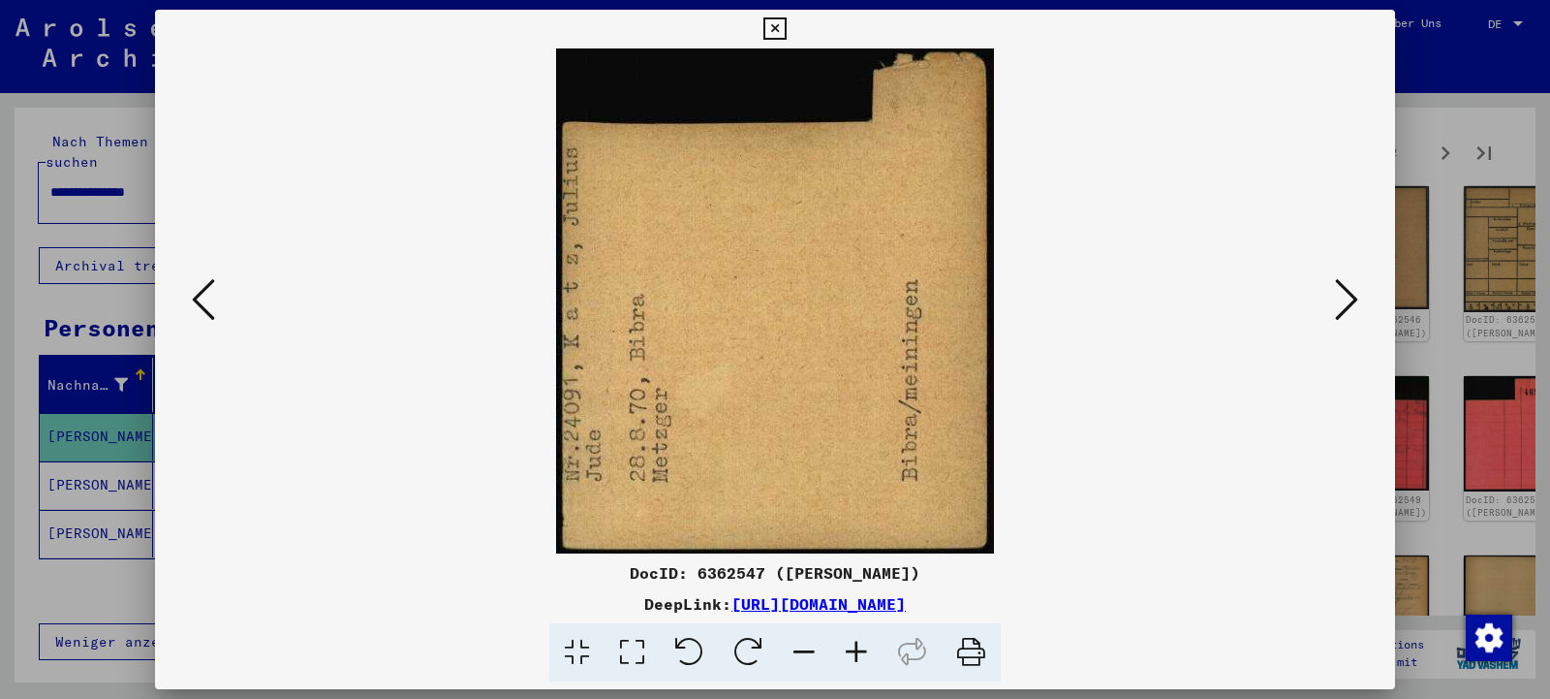
drag, startPoint x: 1122, startPoint y: 608, endPoint x: 539, endPoint y: 607, distance: 583.3
click at [539, 607] on div "DeepLink: [URL][DOMAIN_NAME]" at bounding box center [775, 603] width 1240 height 23
copy link "[URL][DOMAIN_NAME]"
drag, startPoint x: 1383, startPoint y: 31, endPoint x: 999, endPoint y: 566, distance: 658.3
click at [786, 32] on icon at bounding box center [775, 28] width 22 height 23
